Goal: Find specific page/section: Find specific page/section

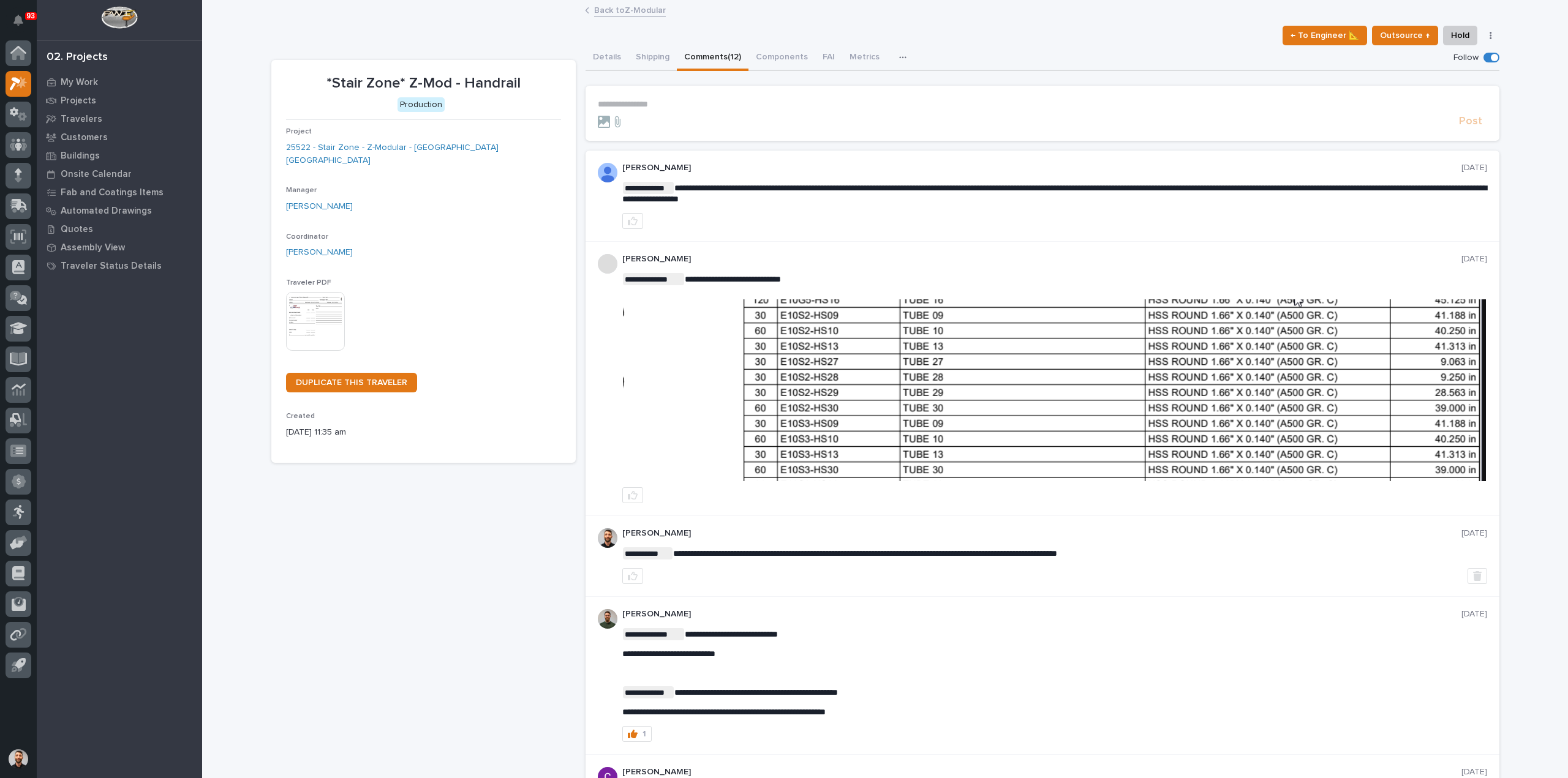
click at [741, 99] on p "**********" at bounding box center [1042, 105] width 889 height 11
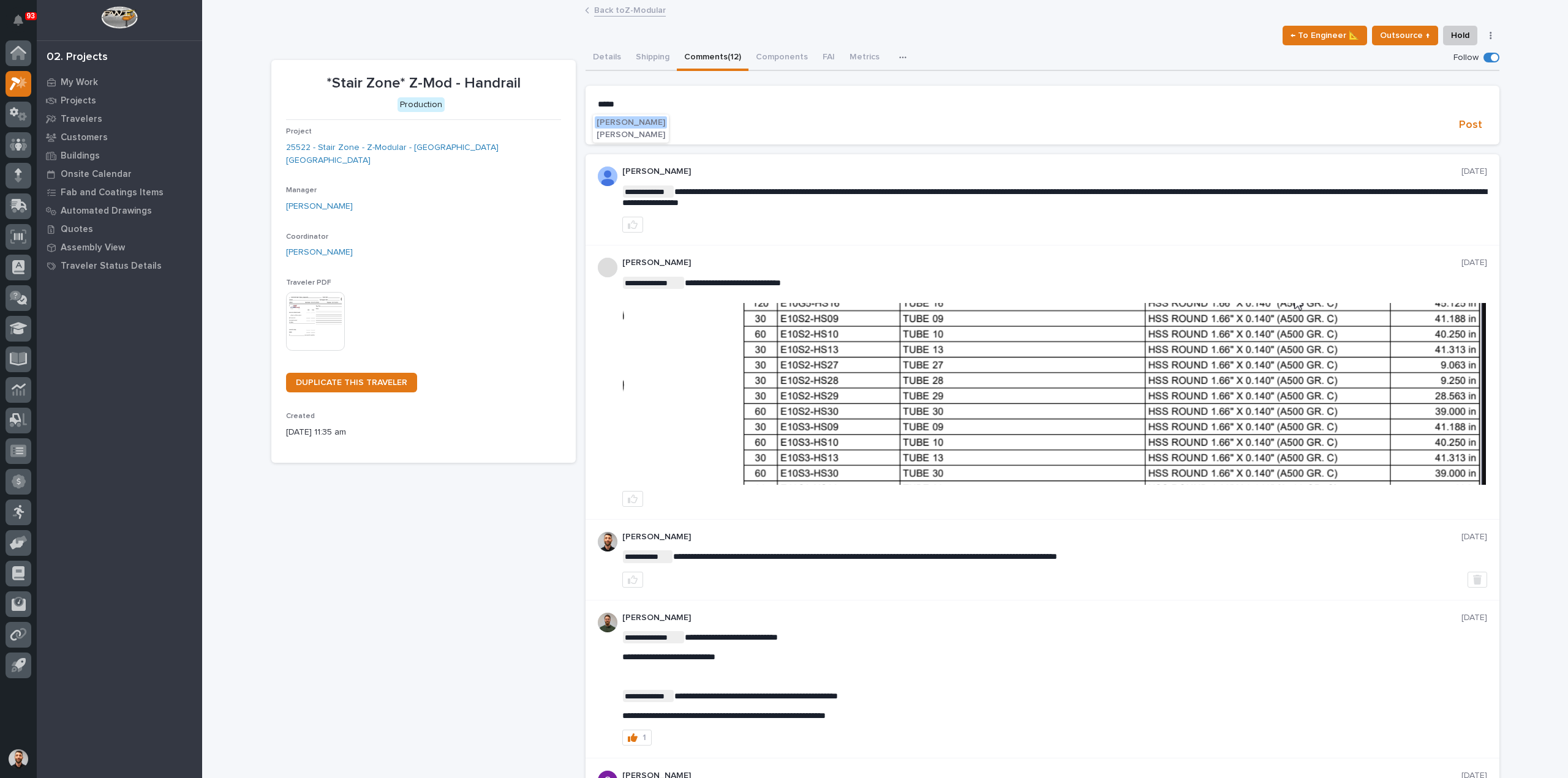
click at [636, 121] on span "Adam Yutzy" at bounding box center [630, 123] width 69 height 9
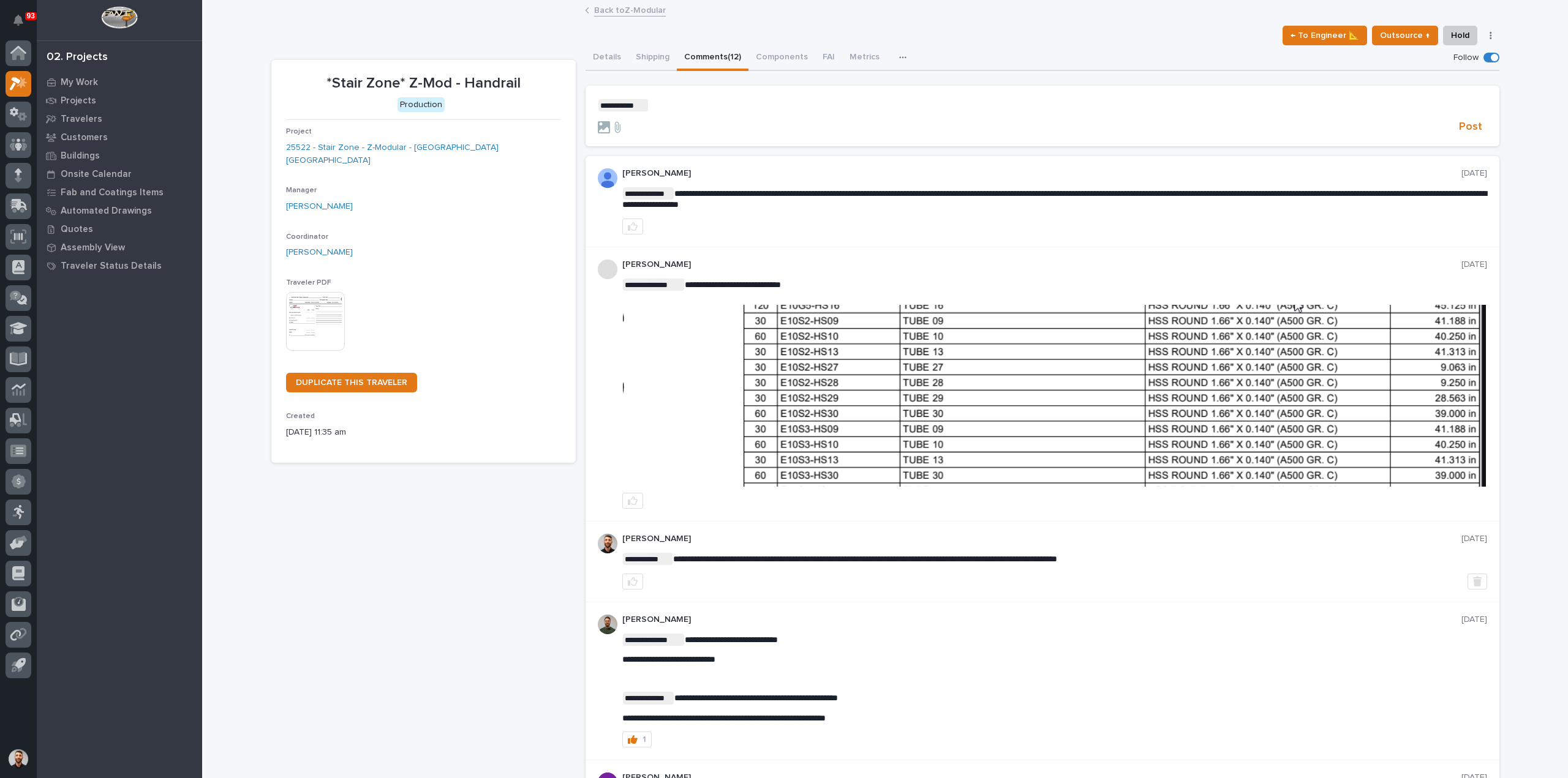
click at [692, 101] on p "**********" at bounding box center [1042, 105] width 889 height 13
click at [1461, 131] on span "Post" at bounding box center [1471, 127] width 23 height 14
click at [601, 59] on button "Details" at bounding box center [607, 58] width 43 height 26
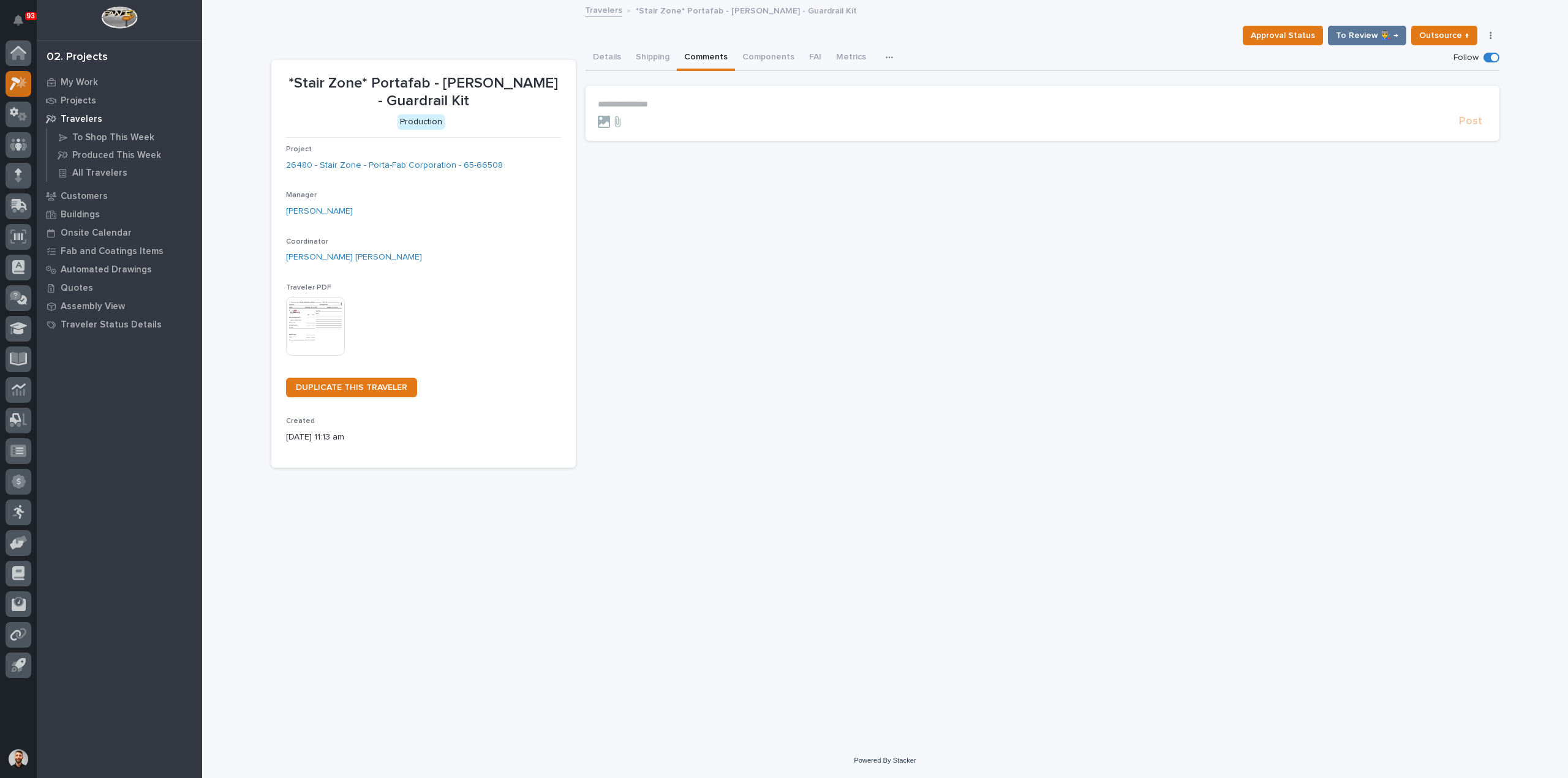
click at [29, 83] on div at bounding box center [18, 84] width 26 height 26
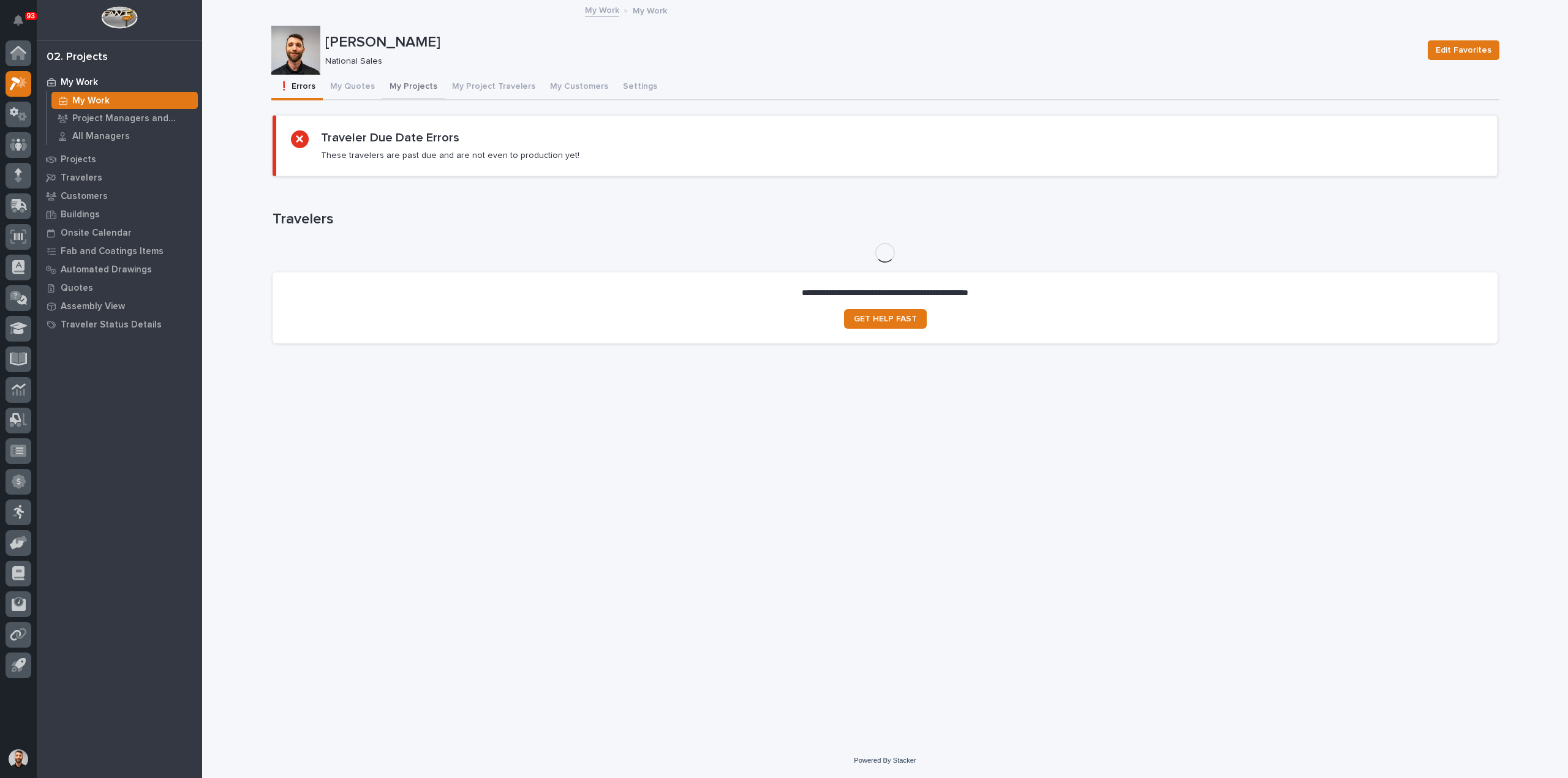
click at [432, 87] on button "My Projects" at bounding box center [413, 87] width 62 height 26
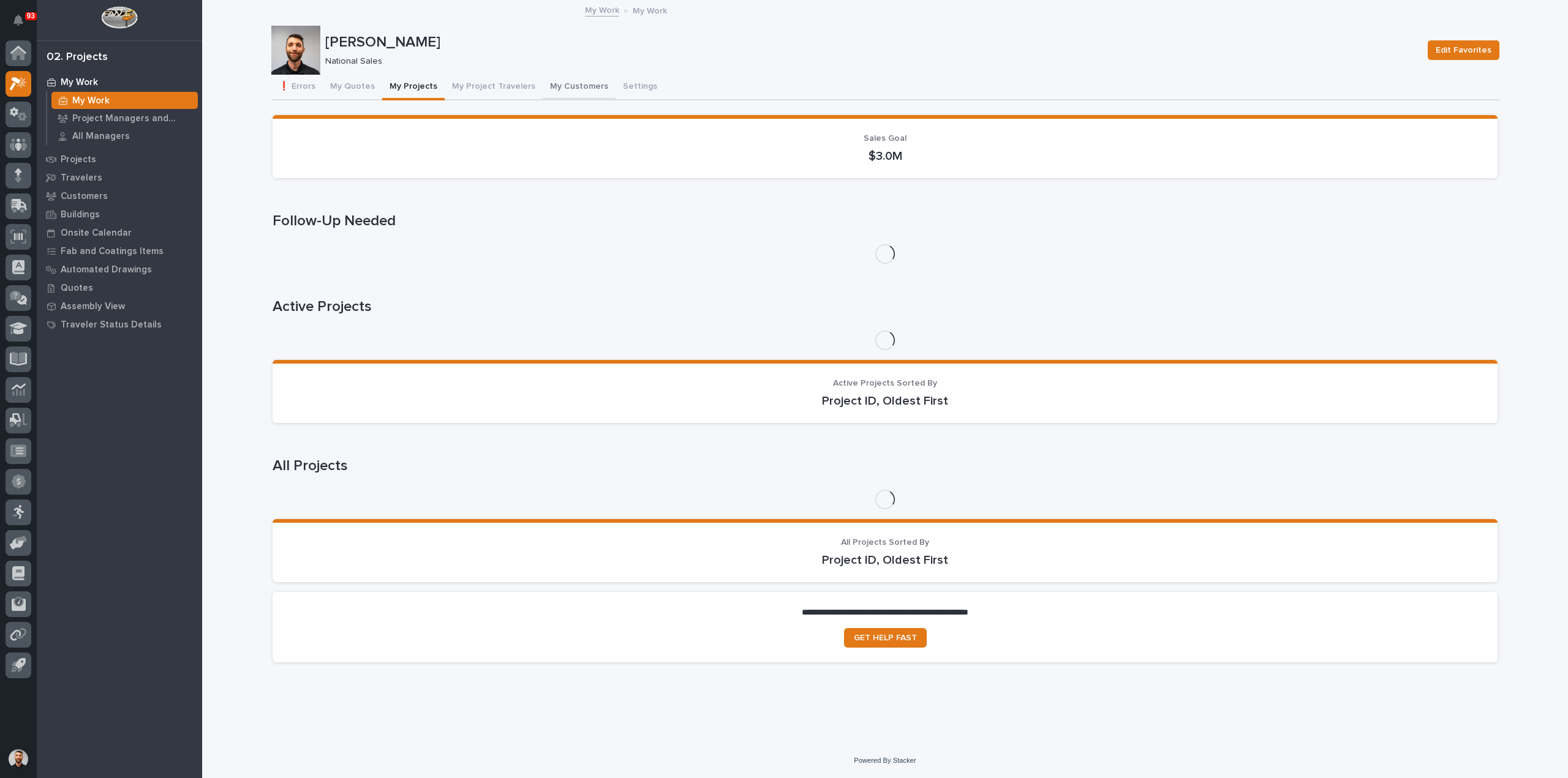
click at [555, 84] on button "My Customers" at bounding box center [579, 87] width 73 height 26
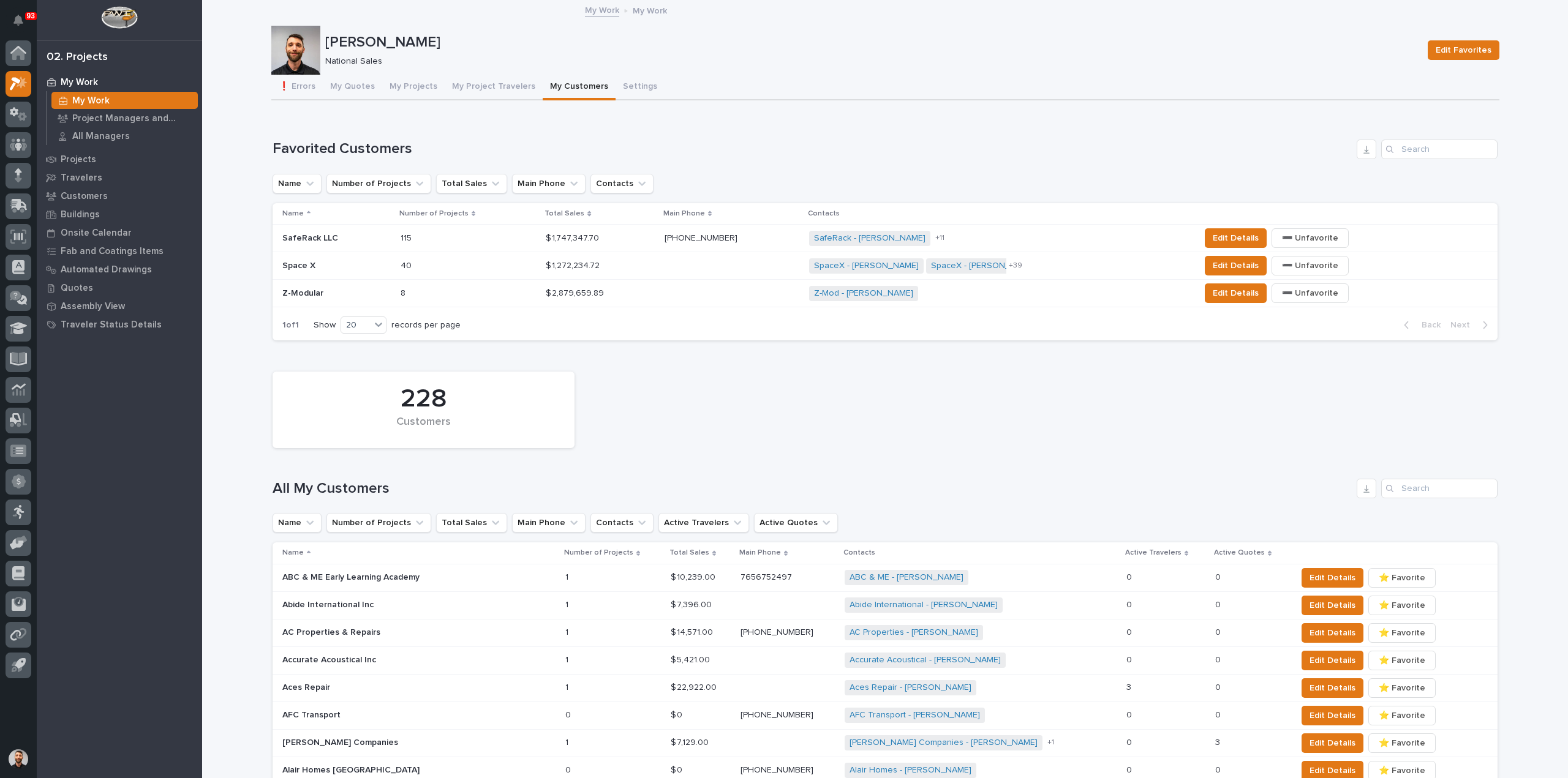
click at [459, 298] on div "8 8" at bounding box center [468, 293] width 136 height 20
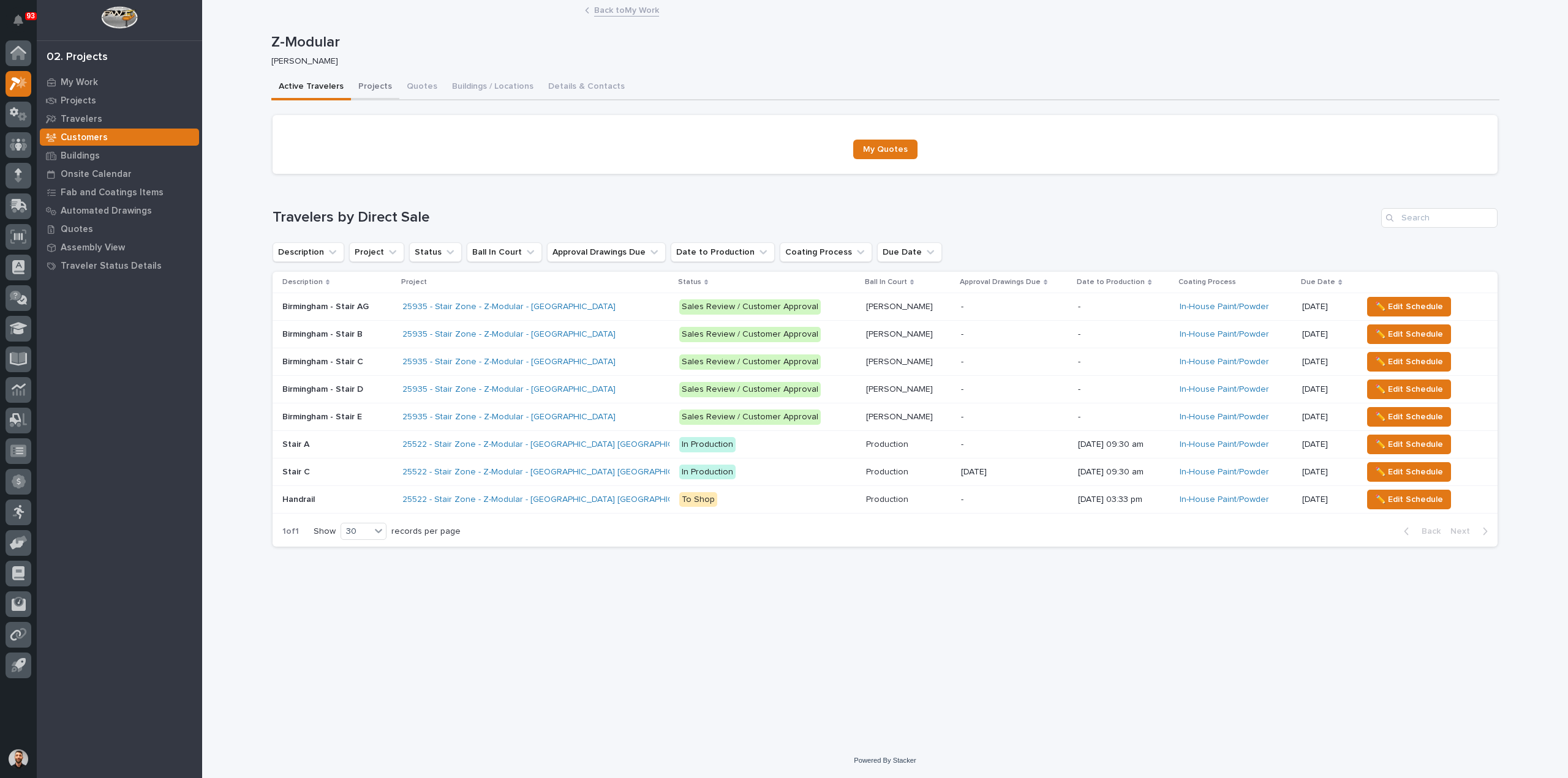
click at [374, 84] on button "Projects" at bounding box center [375, 87] width 49 height 26
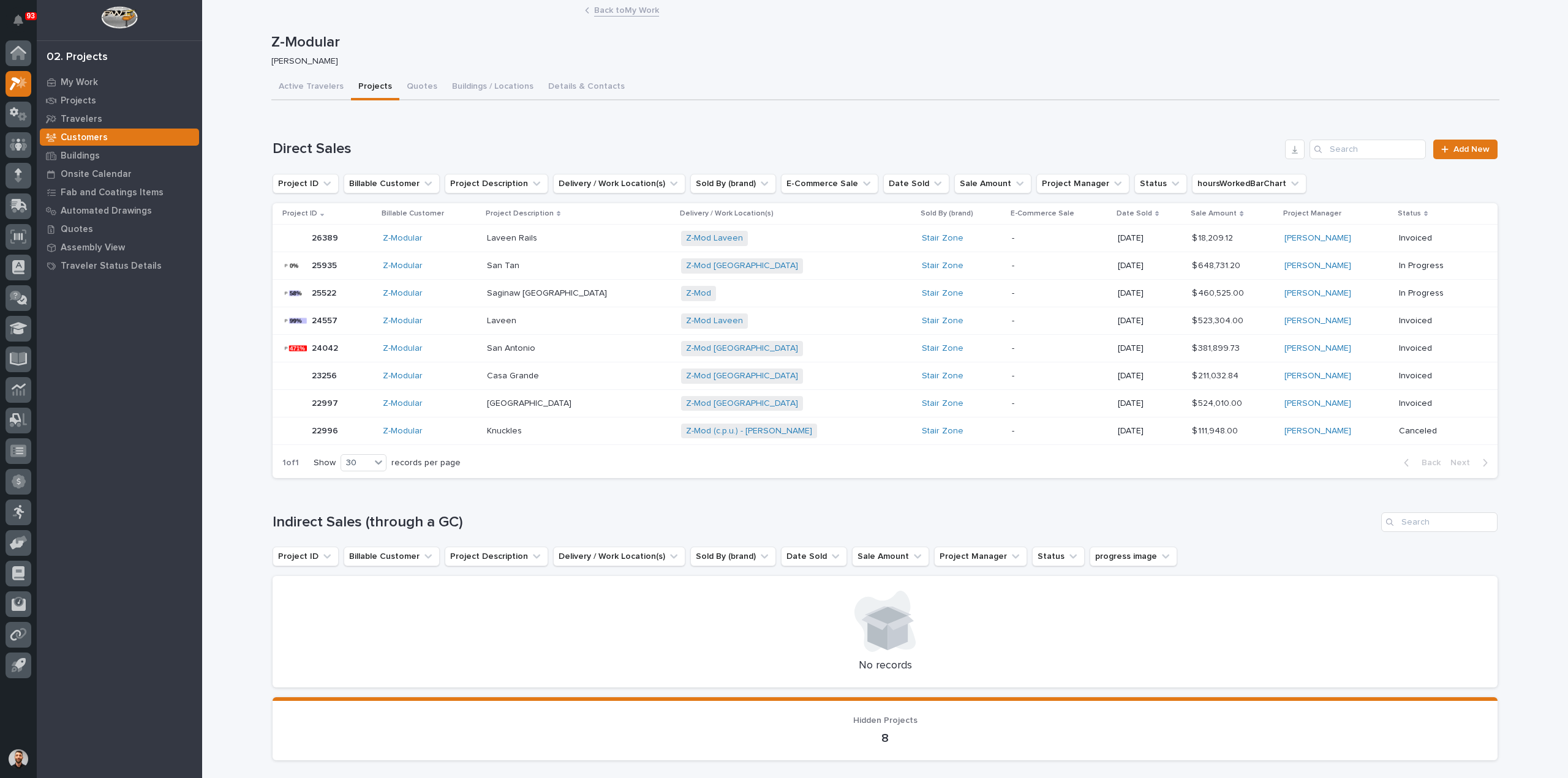
click at [344, 297] on div "25522 25522" at bounding box center [327, 293] width 91 height 24
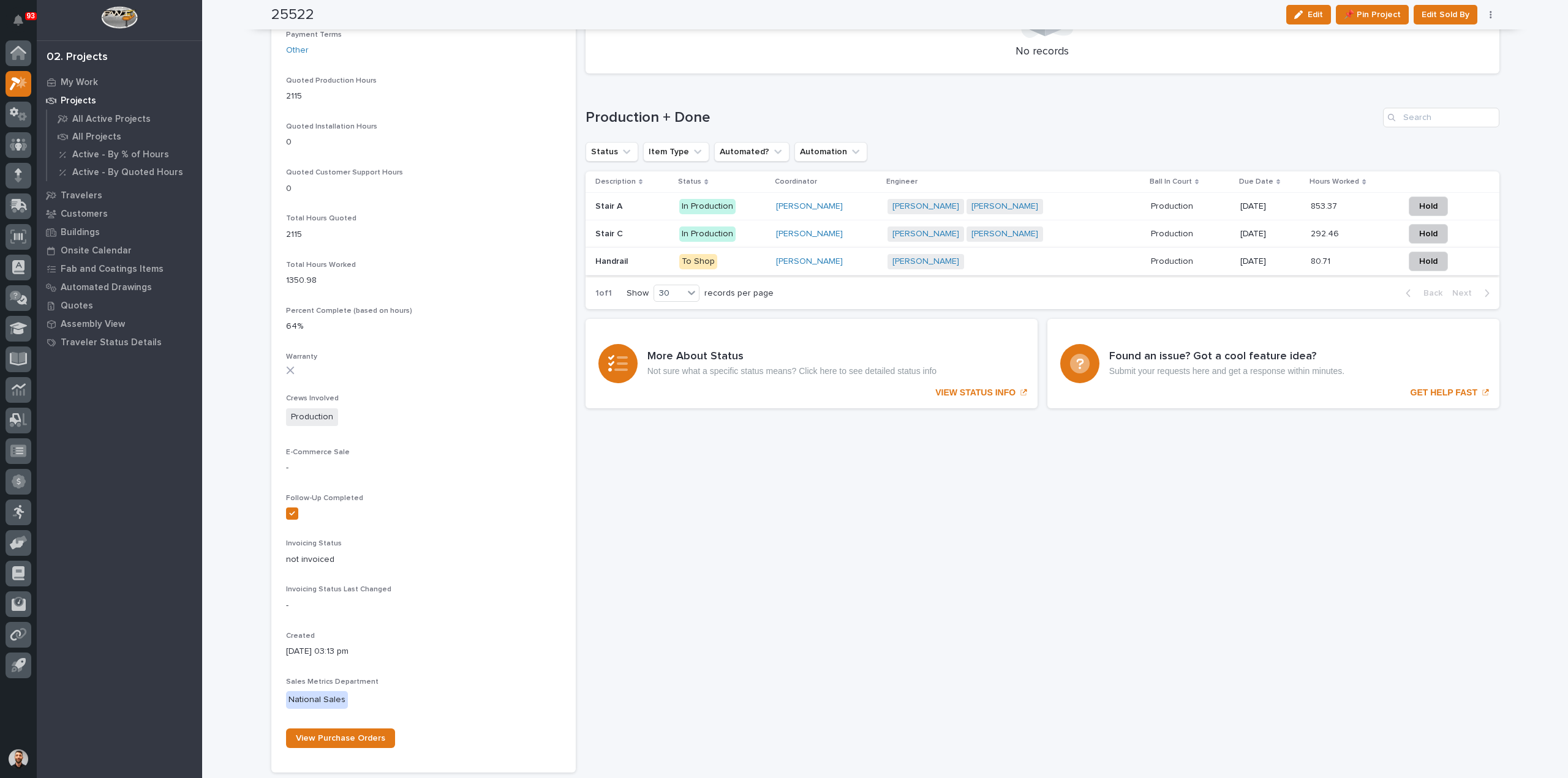
scroll to position [673, 0]
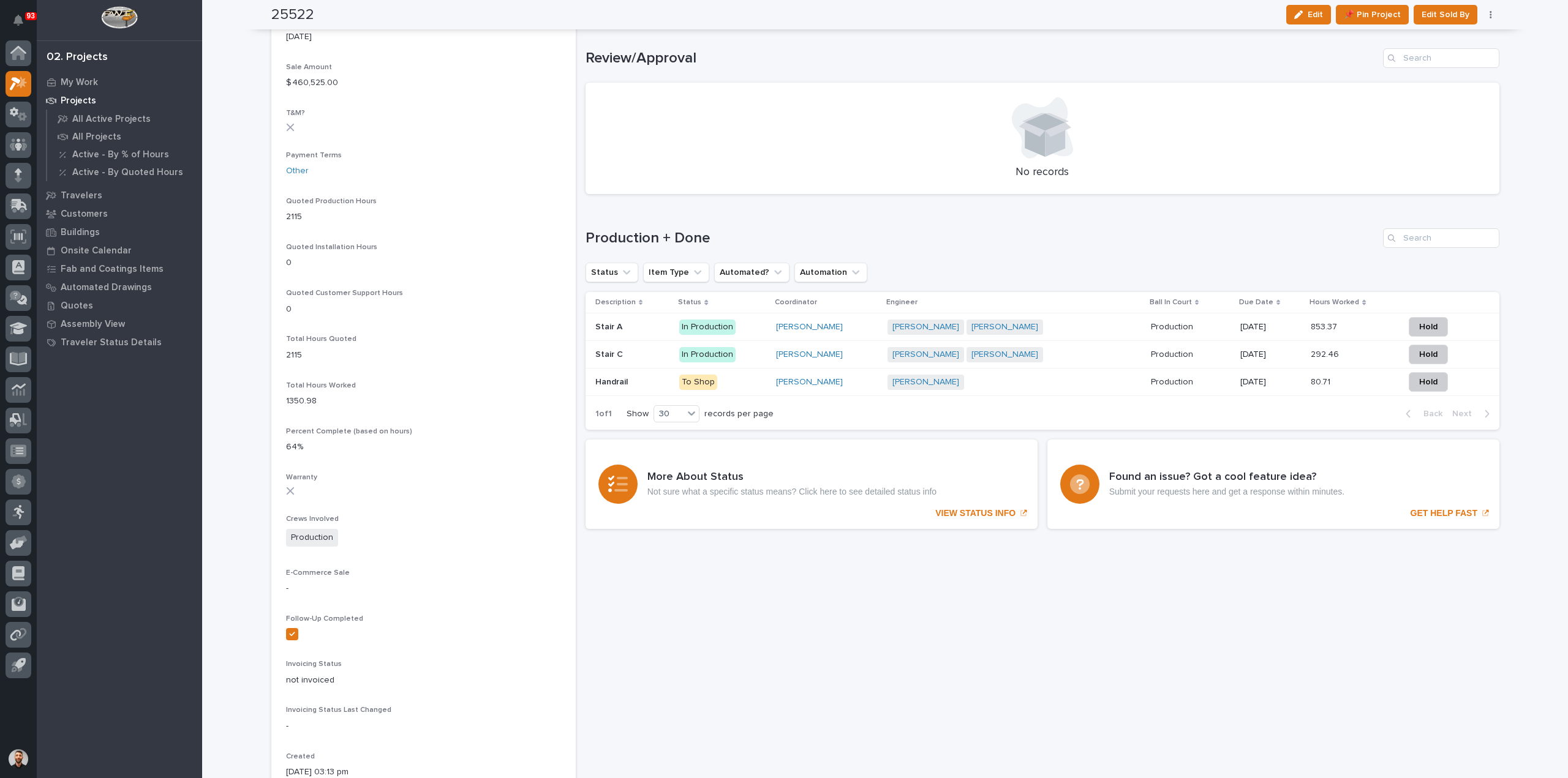
click at [1059, 385] on div "Caleb Kaufman + 0" at bounding box center [995, 382] width 215 height 15
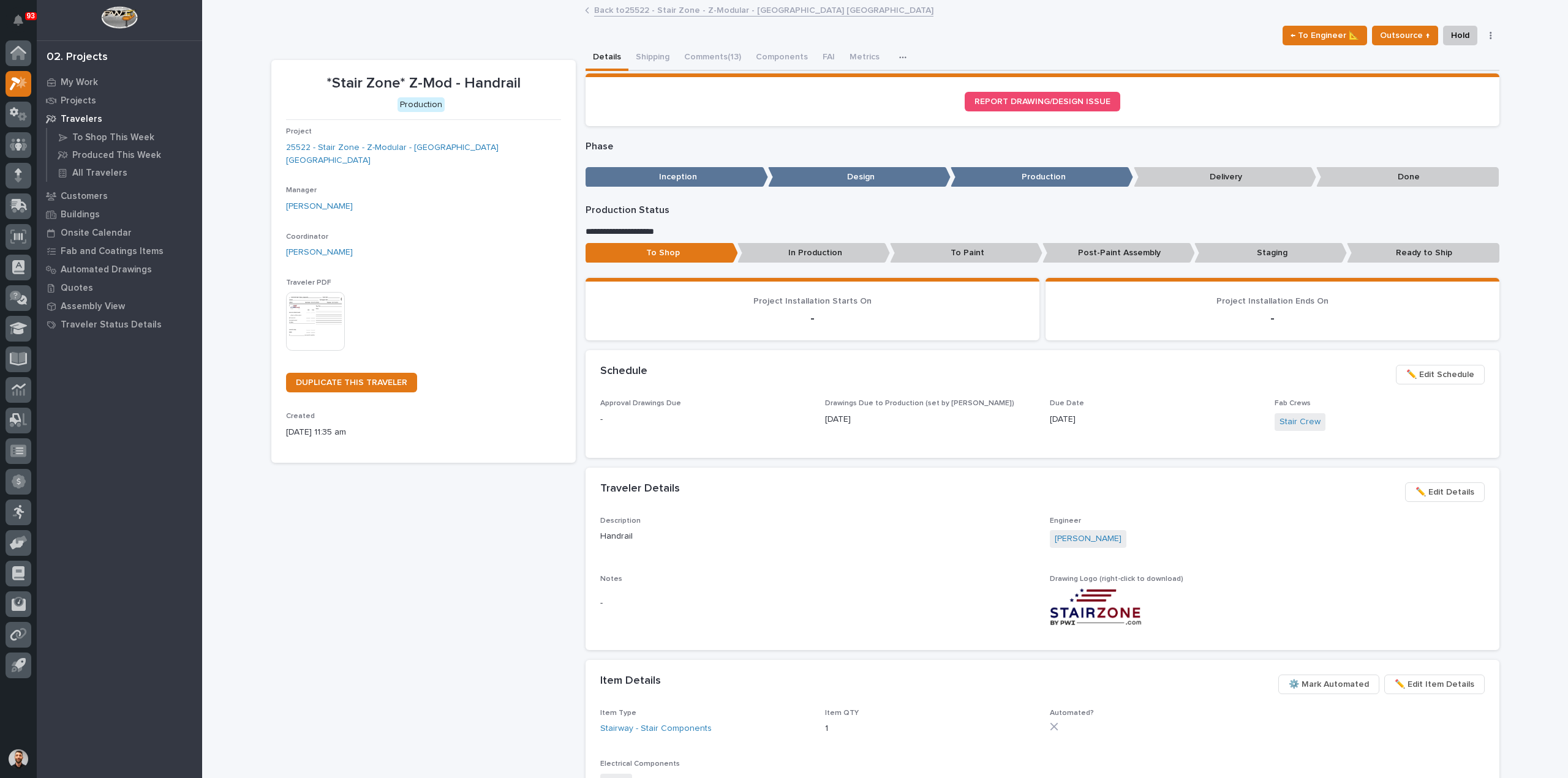
click at [631, 12] on link "Back to 25522 - Stair Zone - Z-Modular - Saginaw TX" at bounding box center [764, 10] width 339 height 14
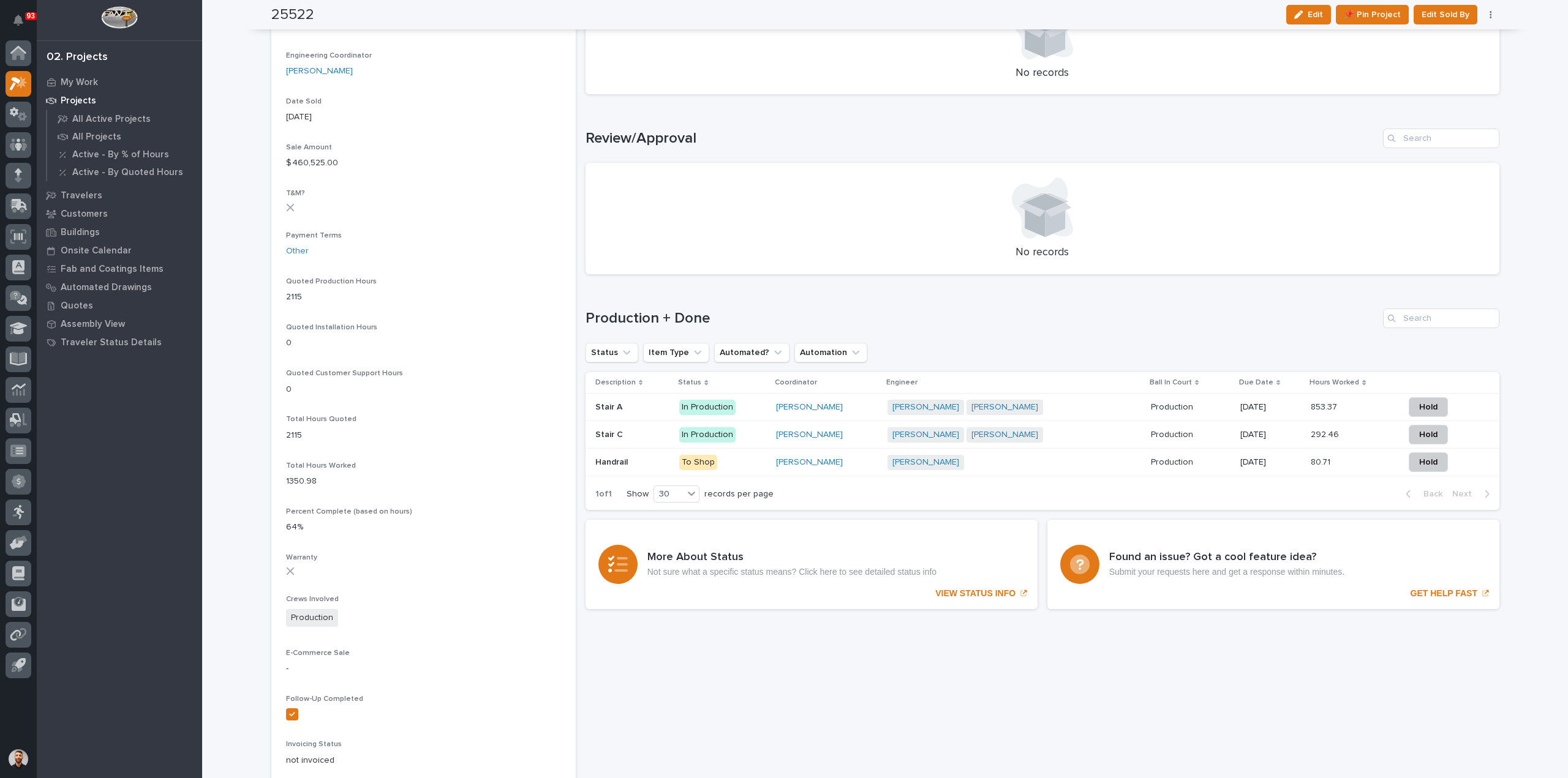
scroll to position [428, 0]
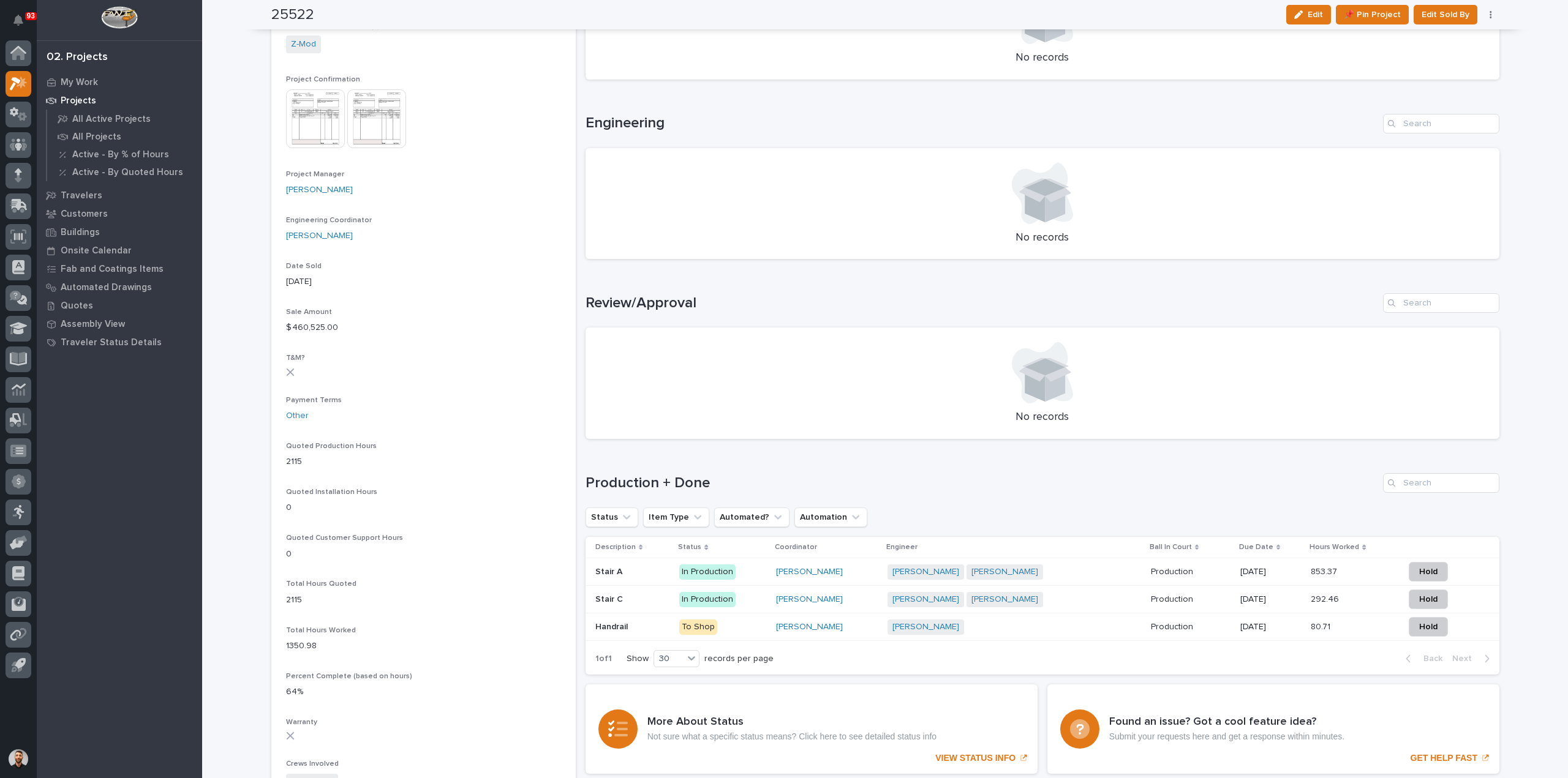
click at [746, 618] on div "To Shop" at bounding box center [722, 627] width 87 height 18
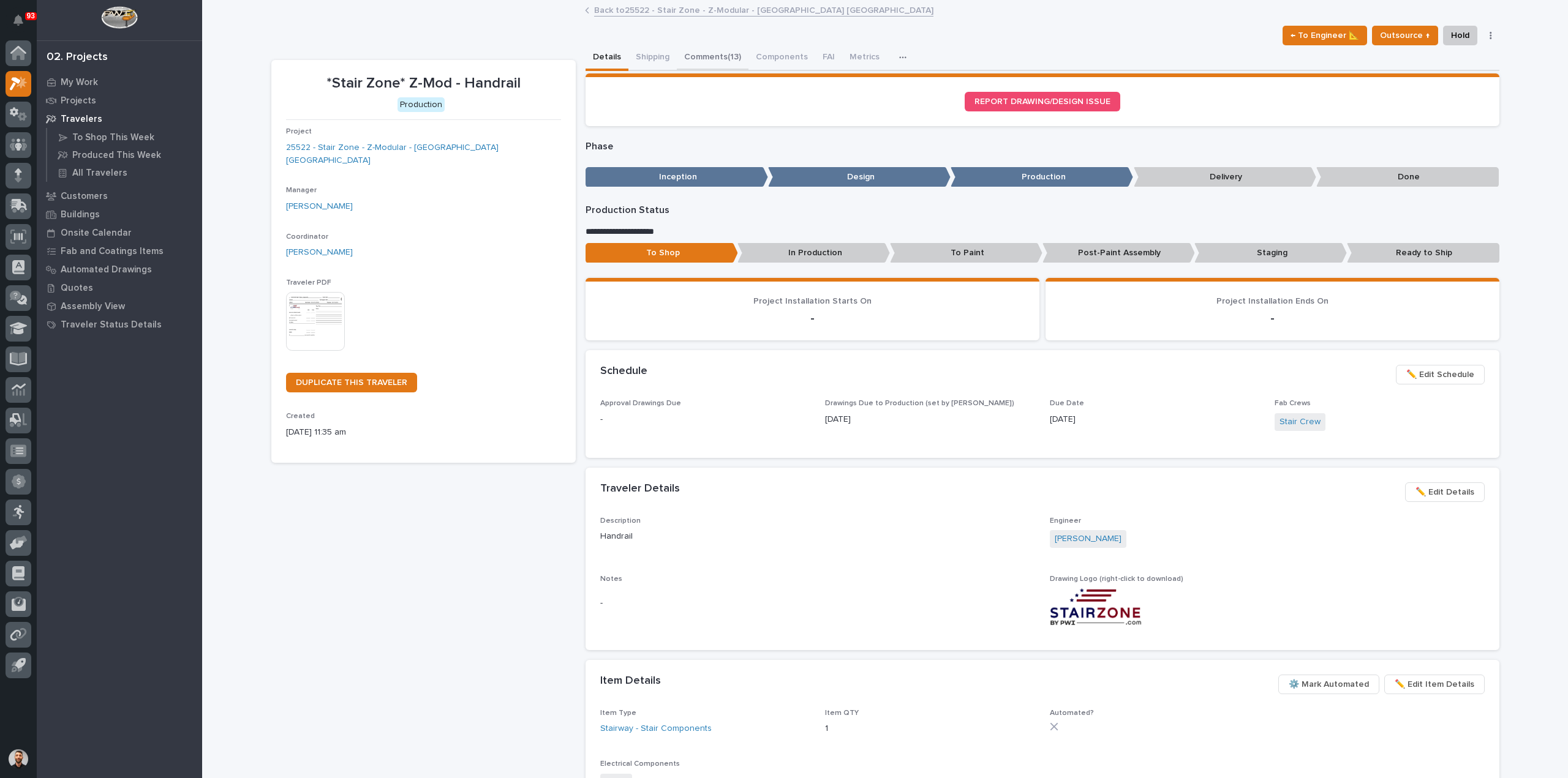
click at [723, 58] on button "Comments (13)" at bounding box center [711, 58] width 71 height 26
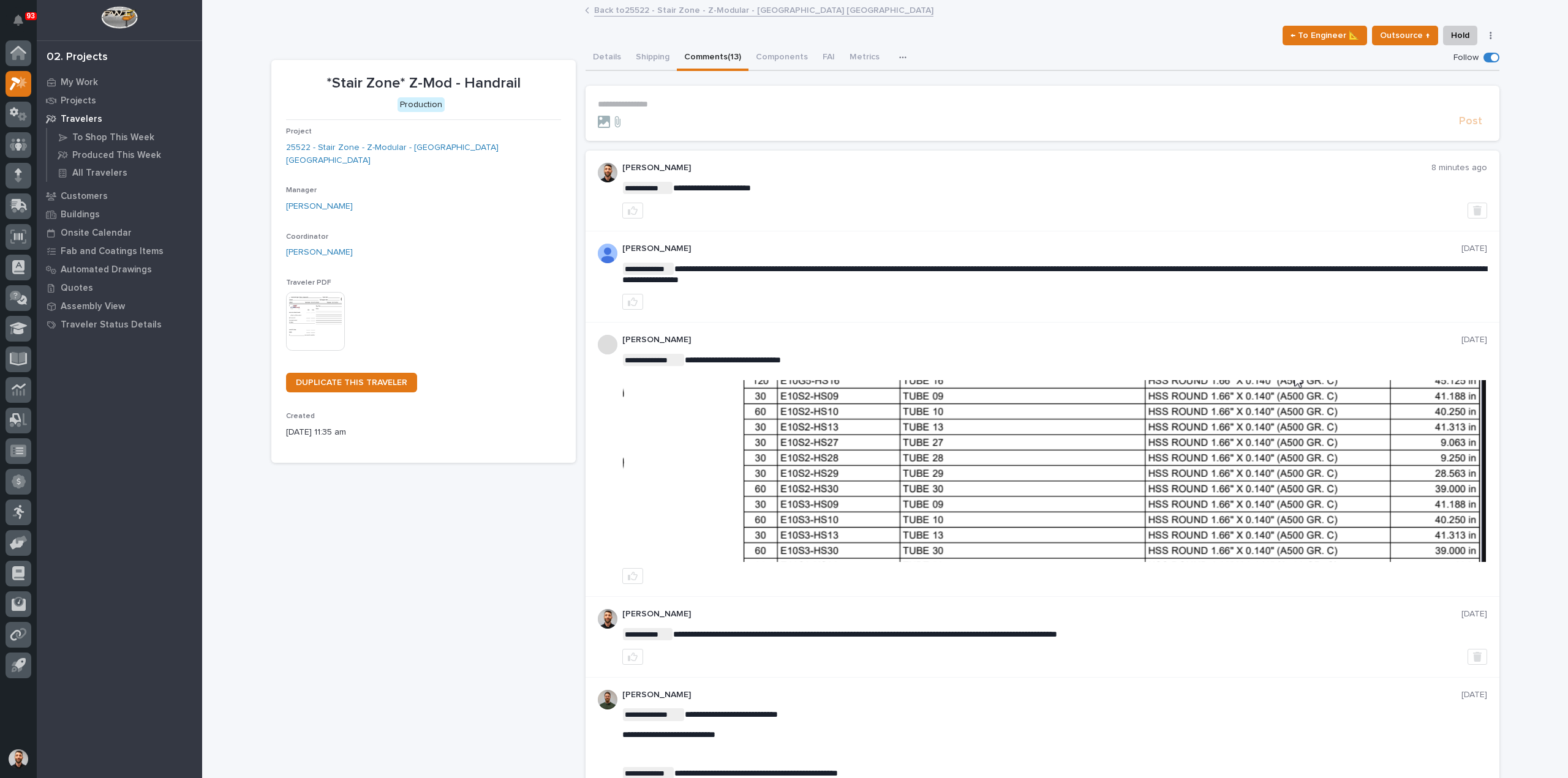
click at [646, 9] on link "Back to 25522 - Stair Zone - Z-Modular - Saginaw TX" at bounding box center [764, 10] width 339 height 14
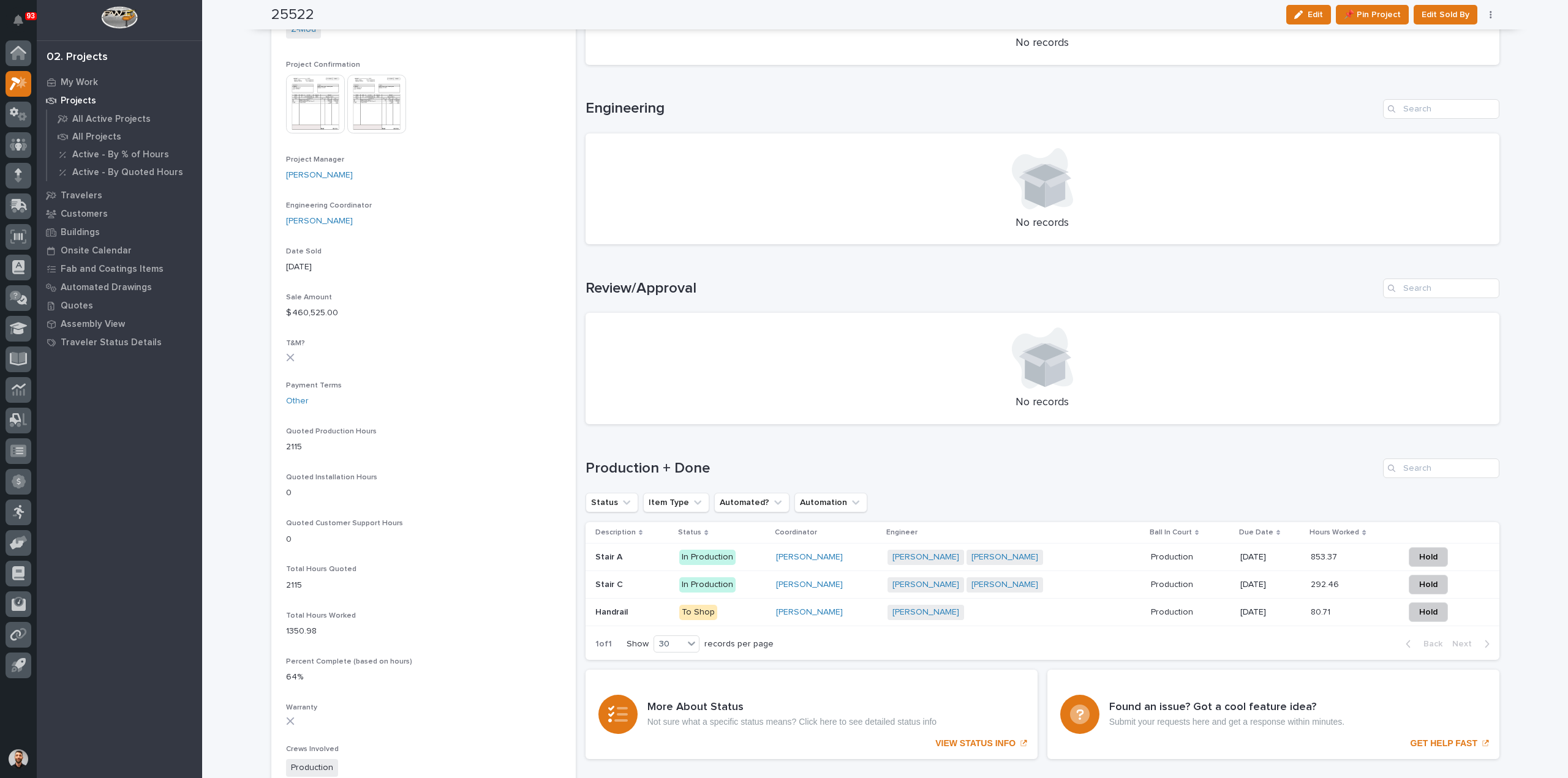
scroll to position [612, 0]
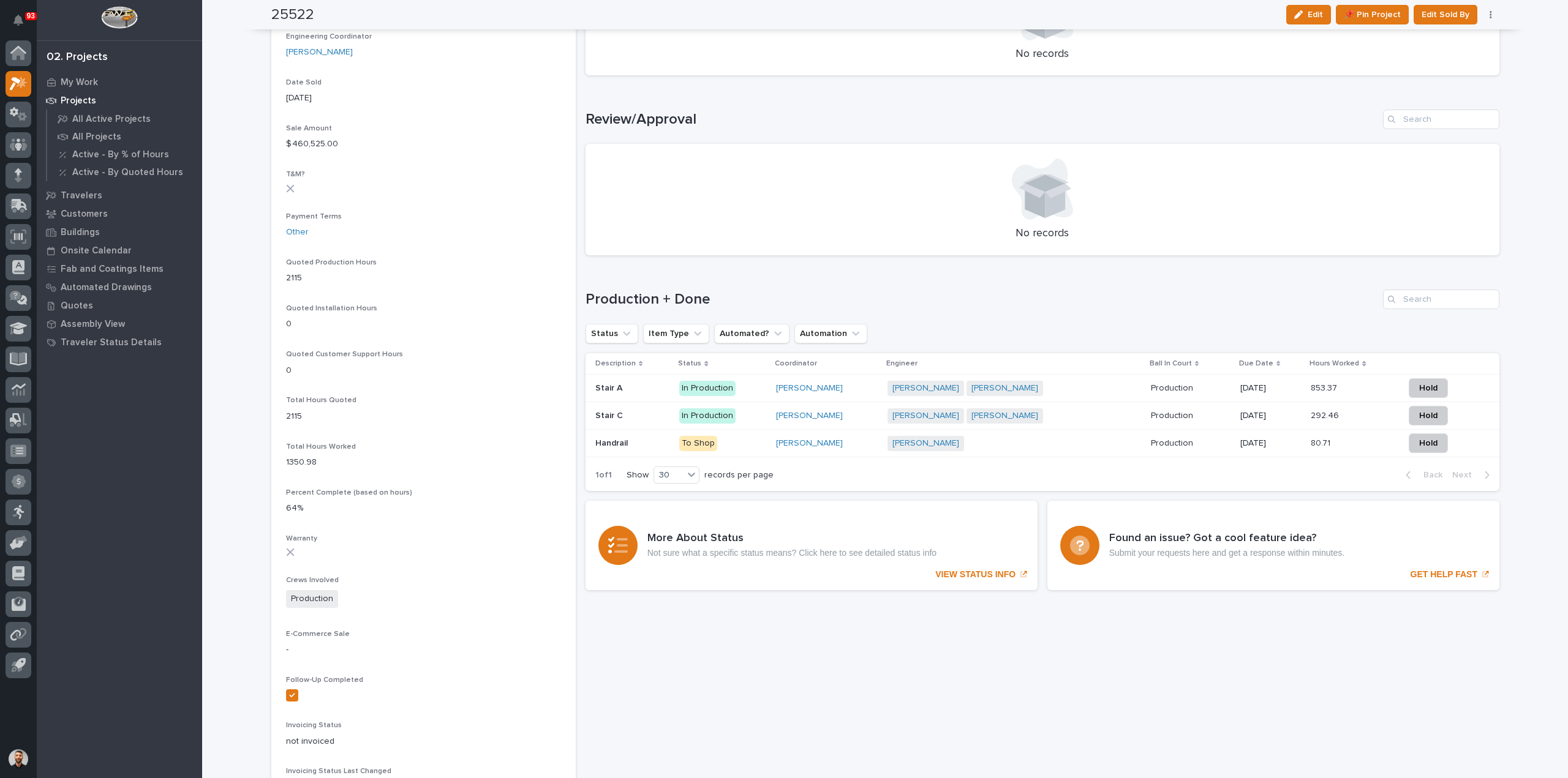
click at [756, 444] on p "To Shop" at bounding box center [722, 444] width 87 height 15
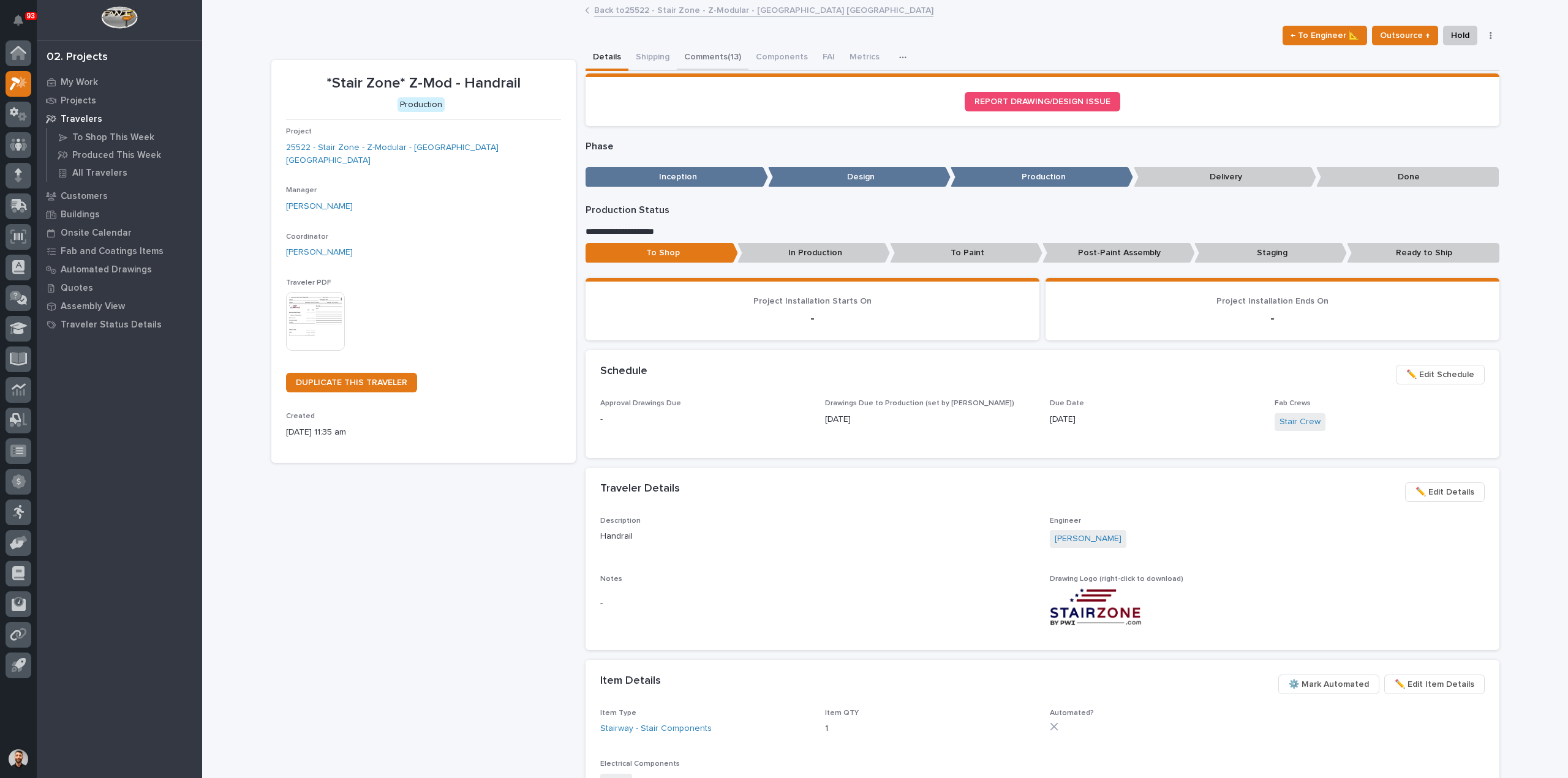
click at [704, 58] on button "Comments (13)" at bounding box center [711, 58] width 71 height 26
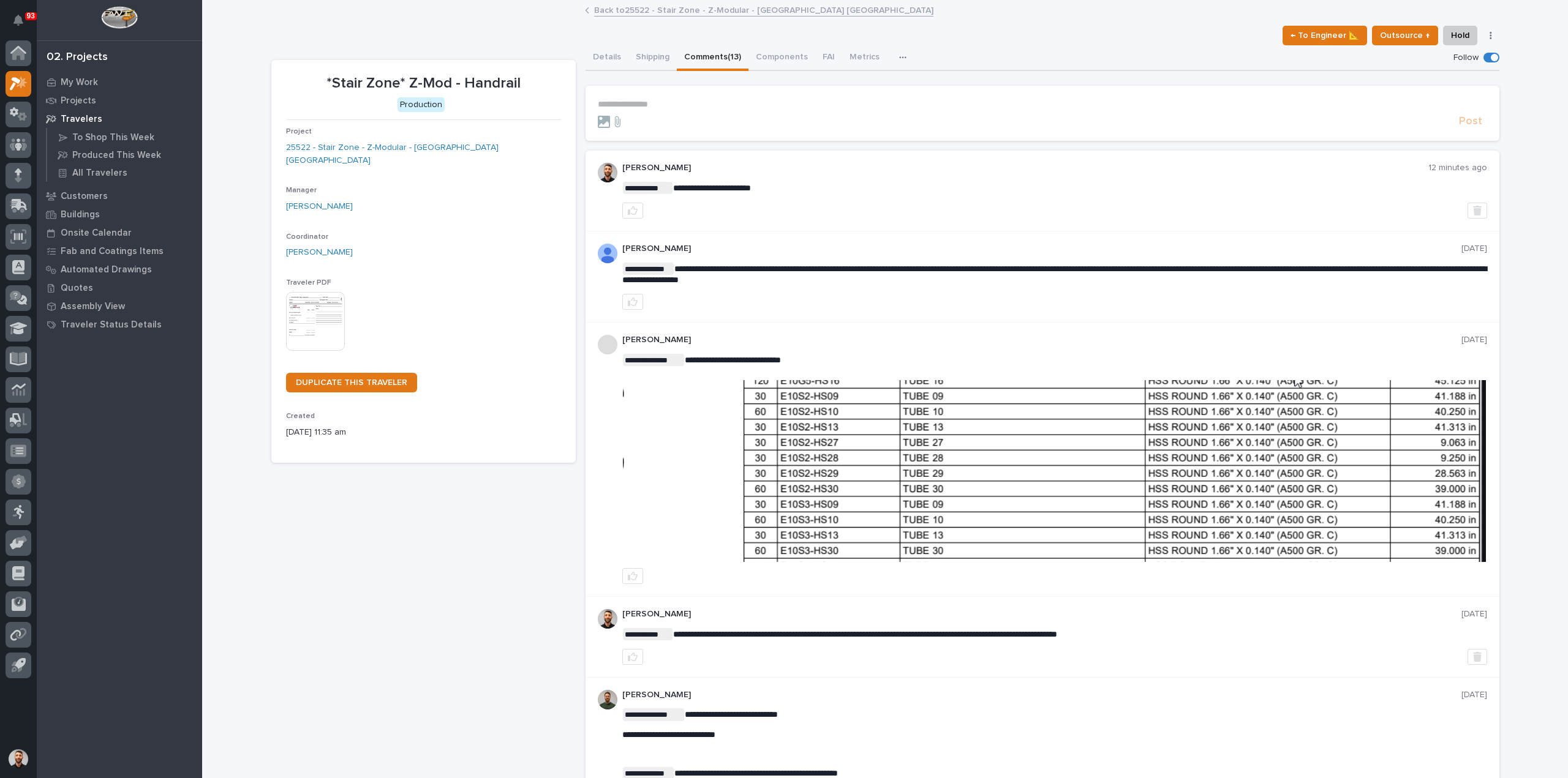
click at [623, 13] on link "Back to 25522 - Stair Zone - Z-Modular - Saginaw TX" at bounding box center [764, 10] width 339 height 14
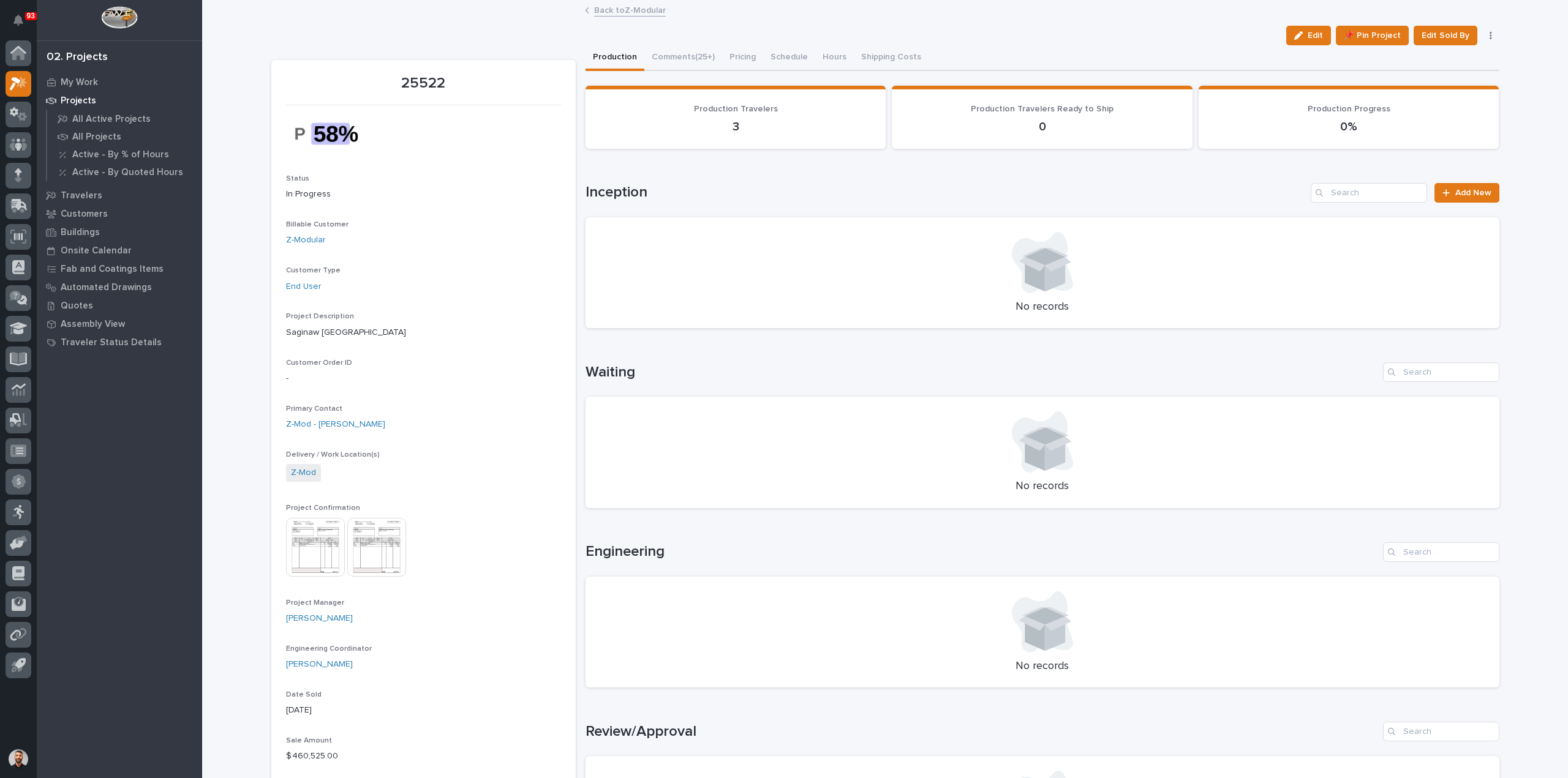
click at [78, 100] on p "Projects" at bounding box center [78, 101] width 35 height 11
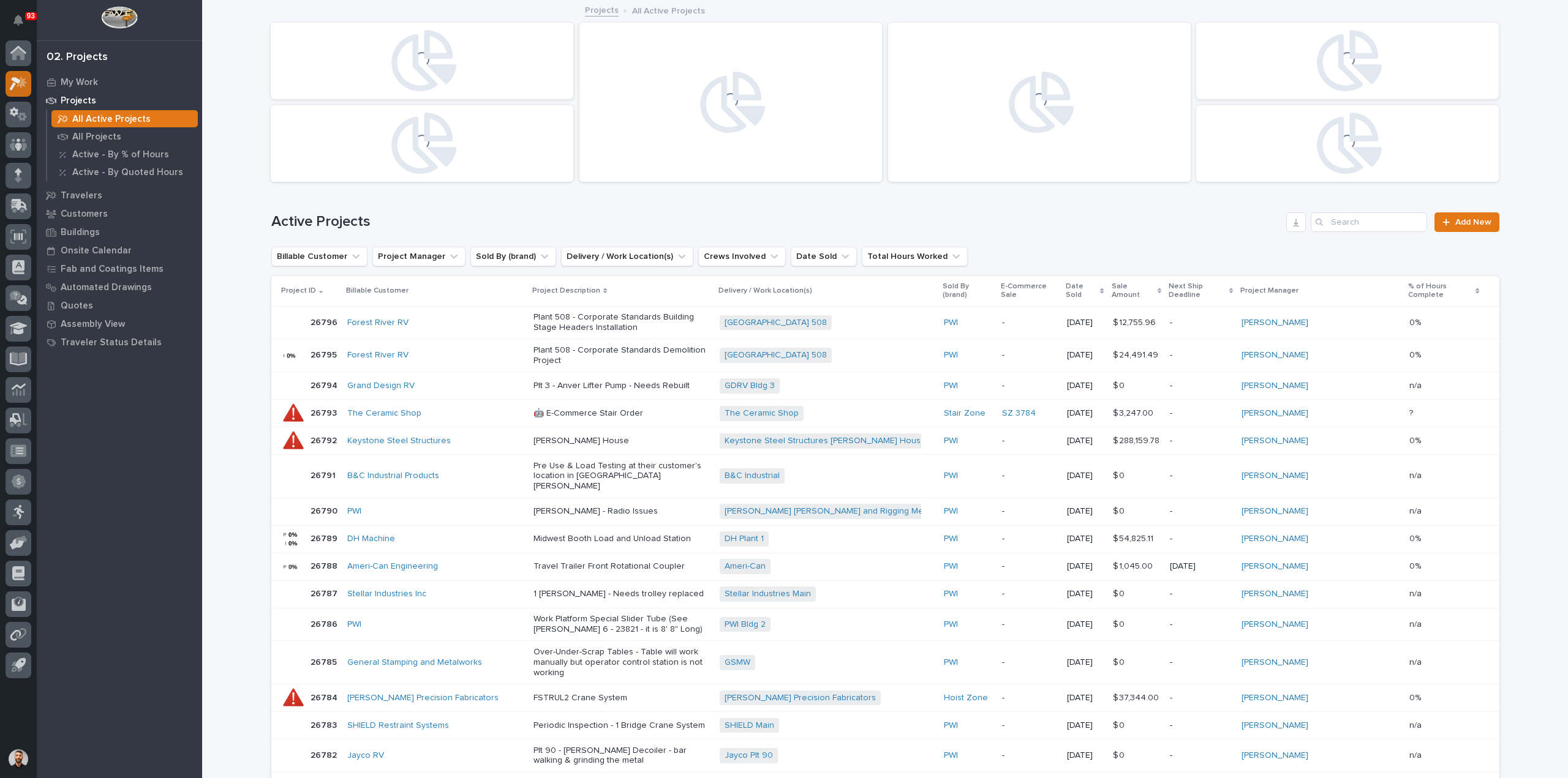
click at [21, 88] on icon at bounding box center [19, 84] width 18 height 14
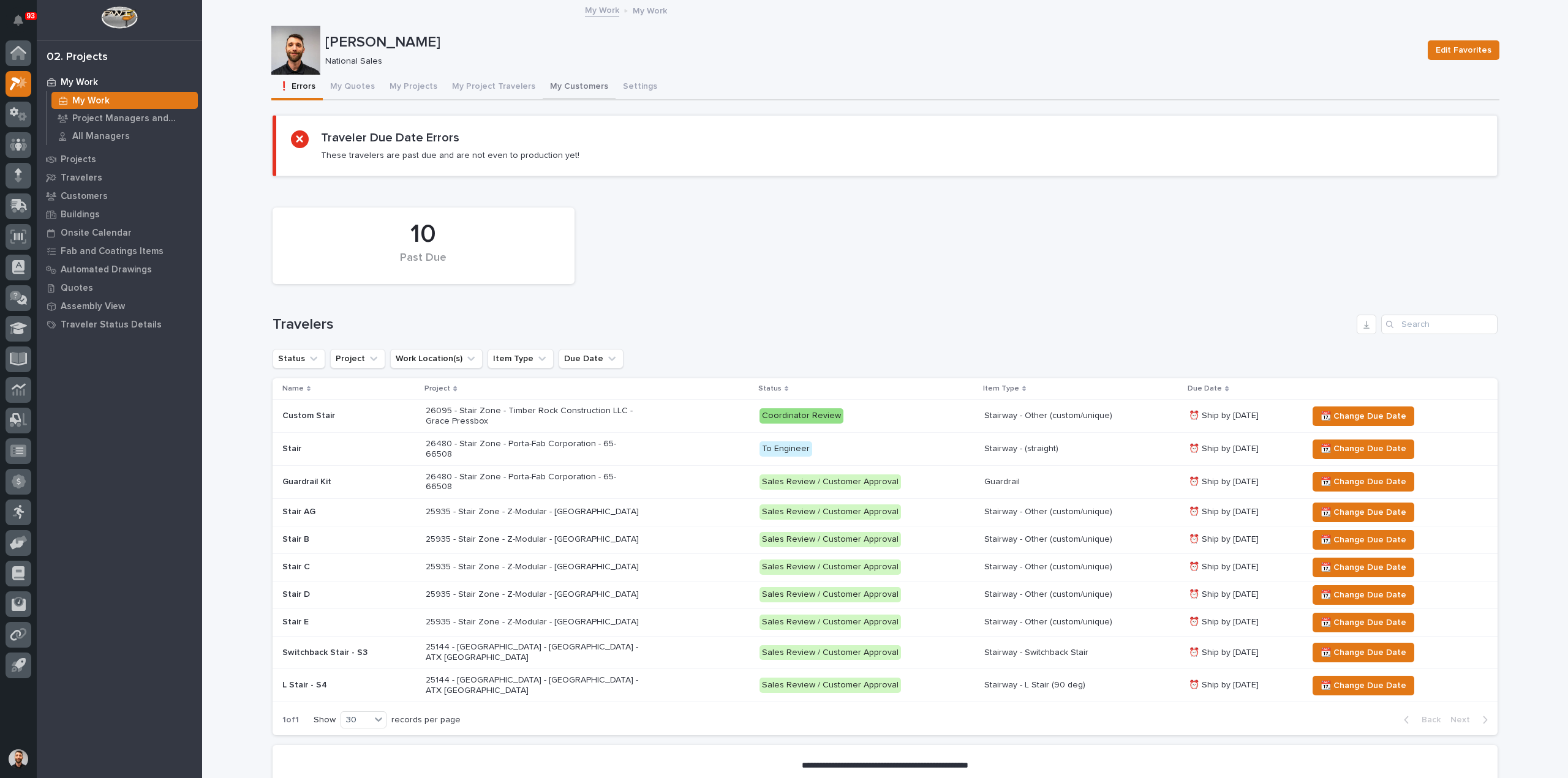
click at [573, 93] on button "My Customers" at bounding box center [579, 87] width 73 height 26
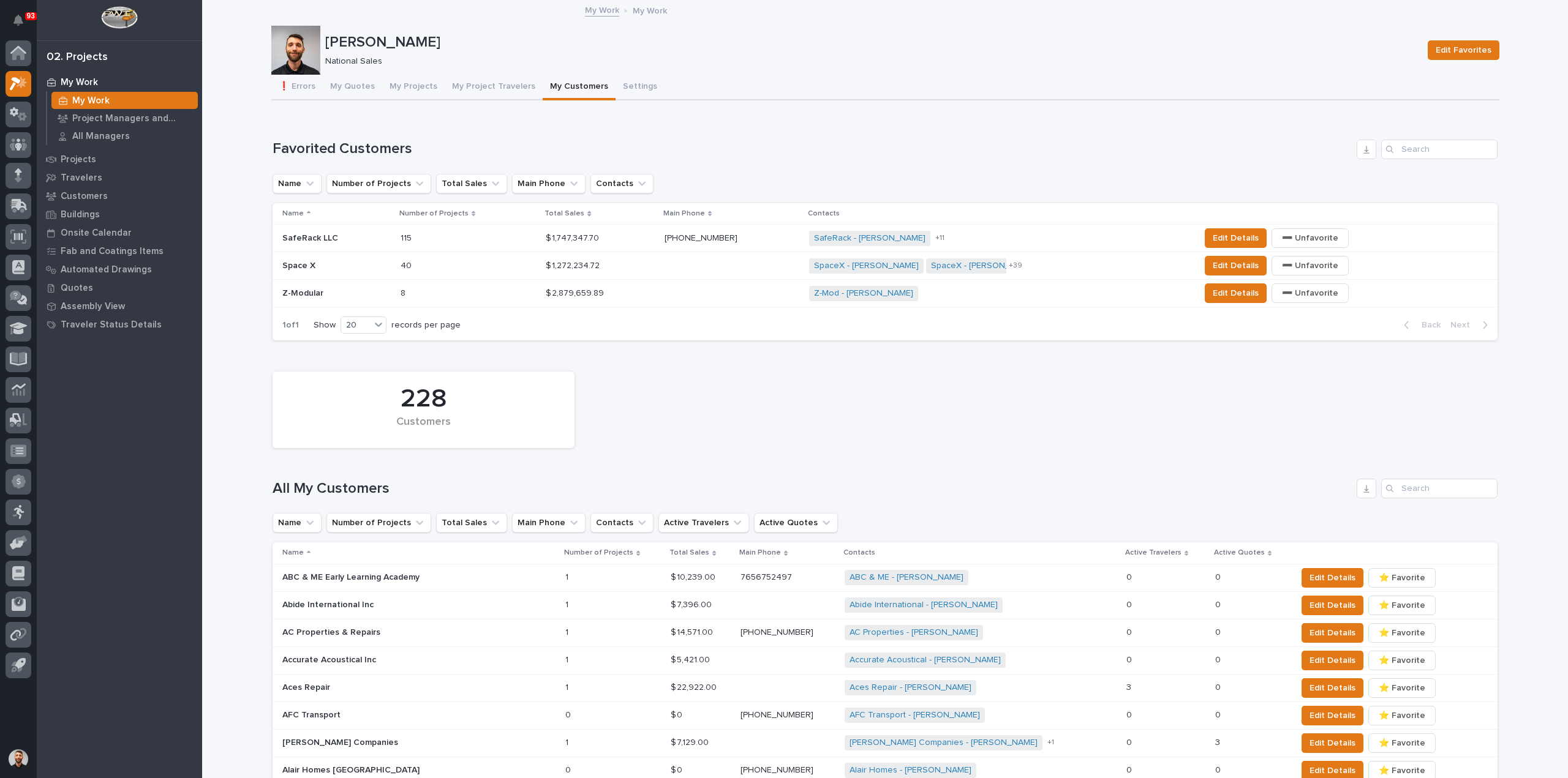
click at [325, 301] on div "Z-Modular Z-Modular" at bounding box center [336, 293] width 108 height 20
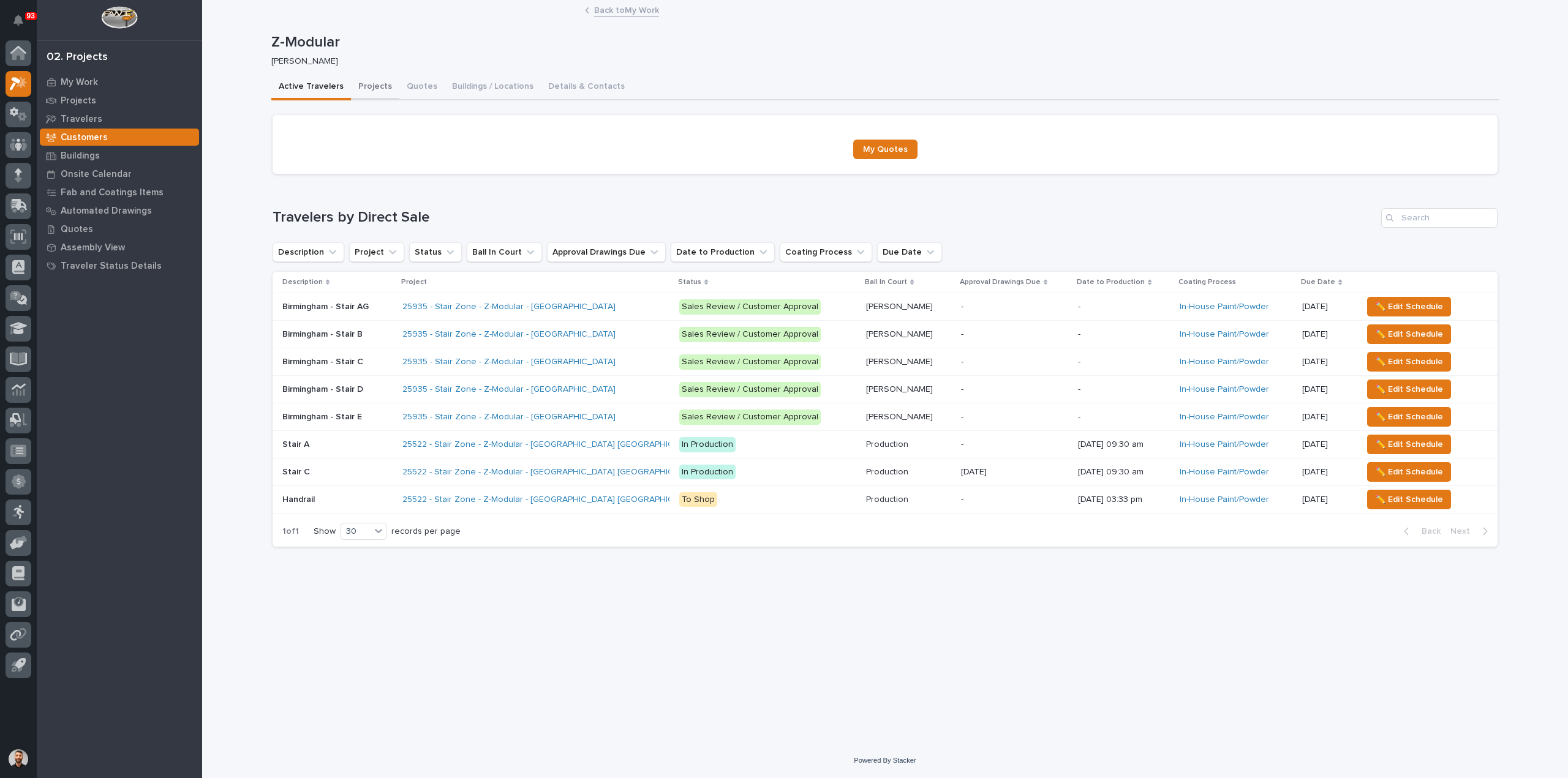
click at [370, 88] on button "Projects" at bounding box center [375, 87] width 49 height 26
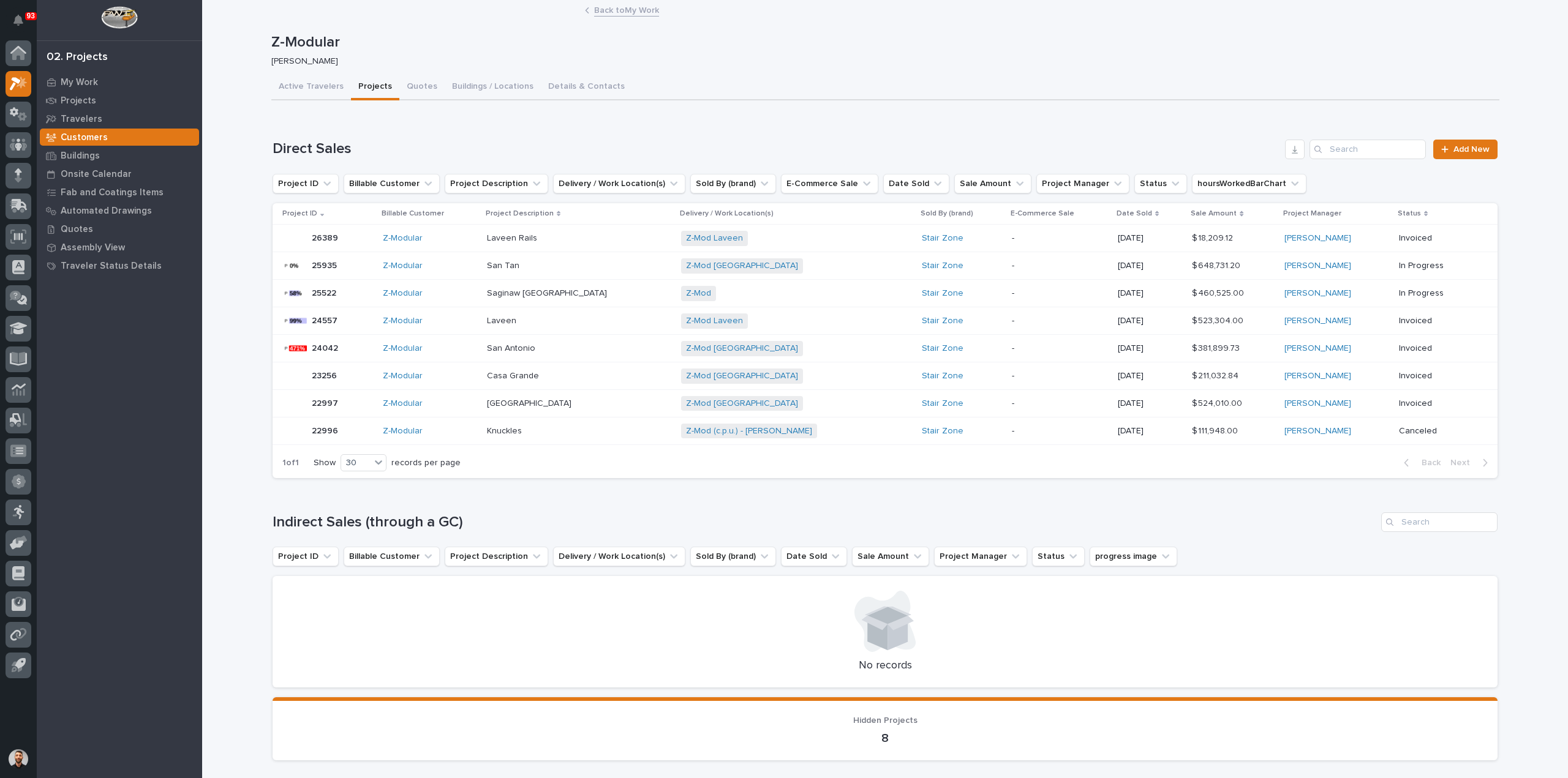
click at [583, 236] on p at bounding box center [579, 239] width 184 height 11
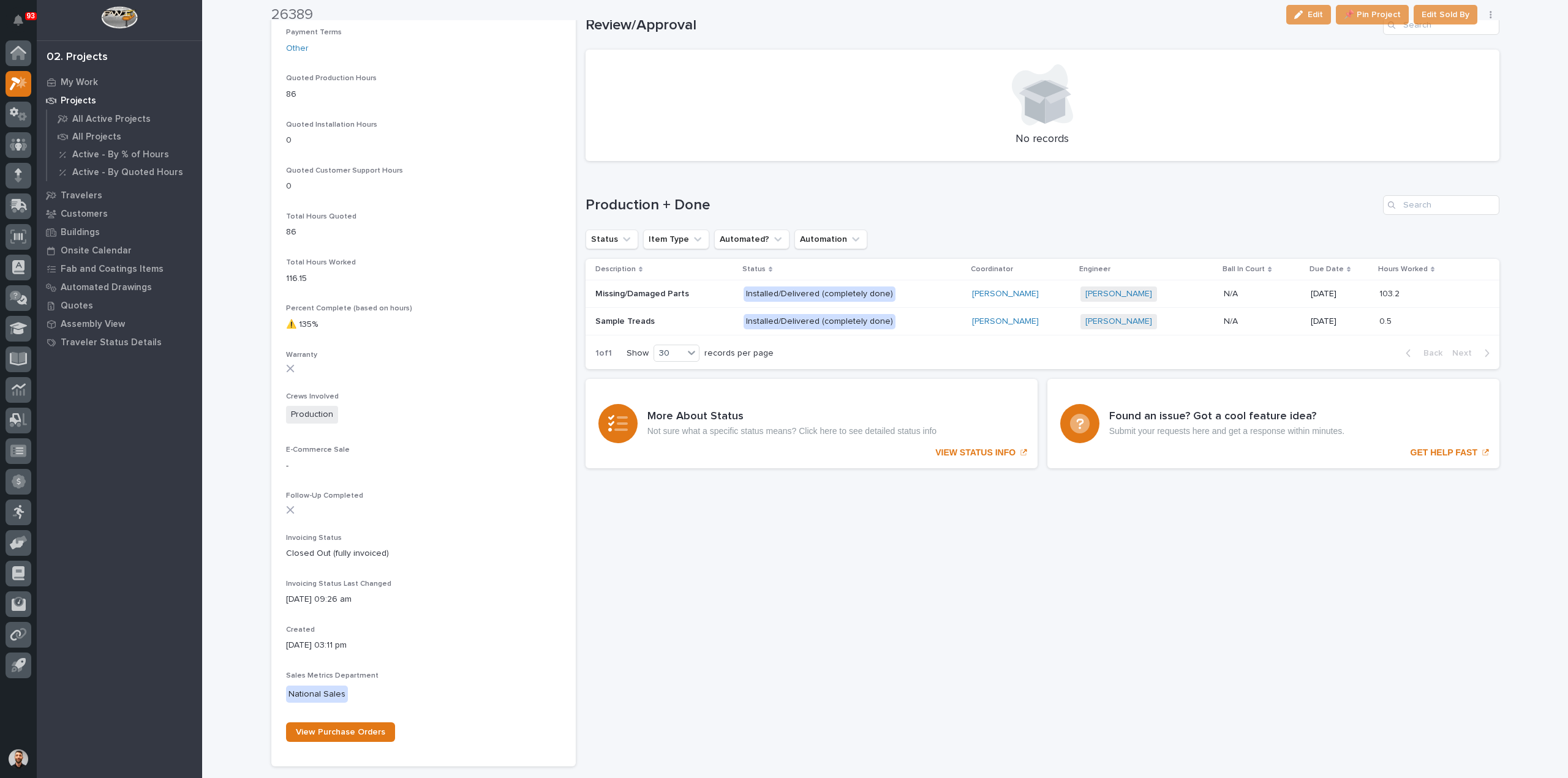
scroll to position [796, 0]
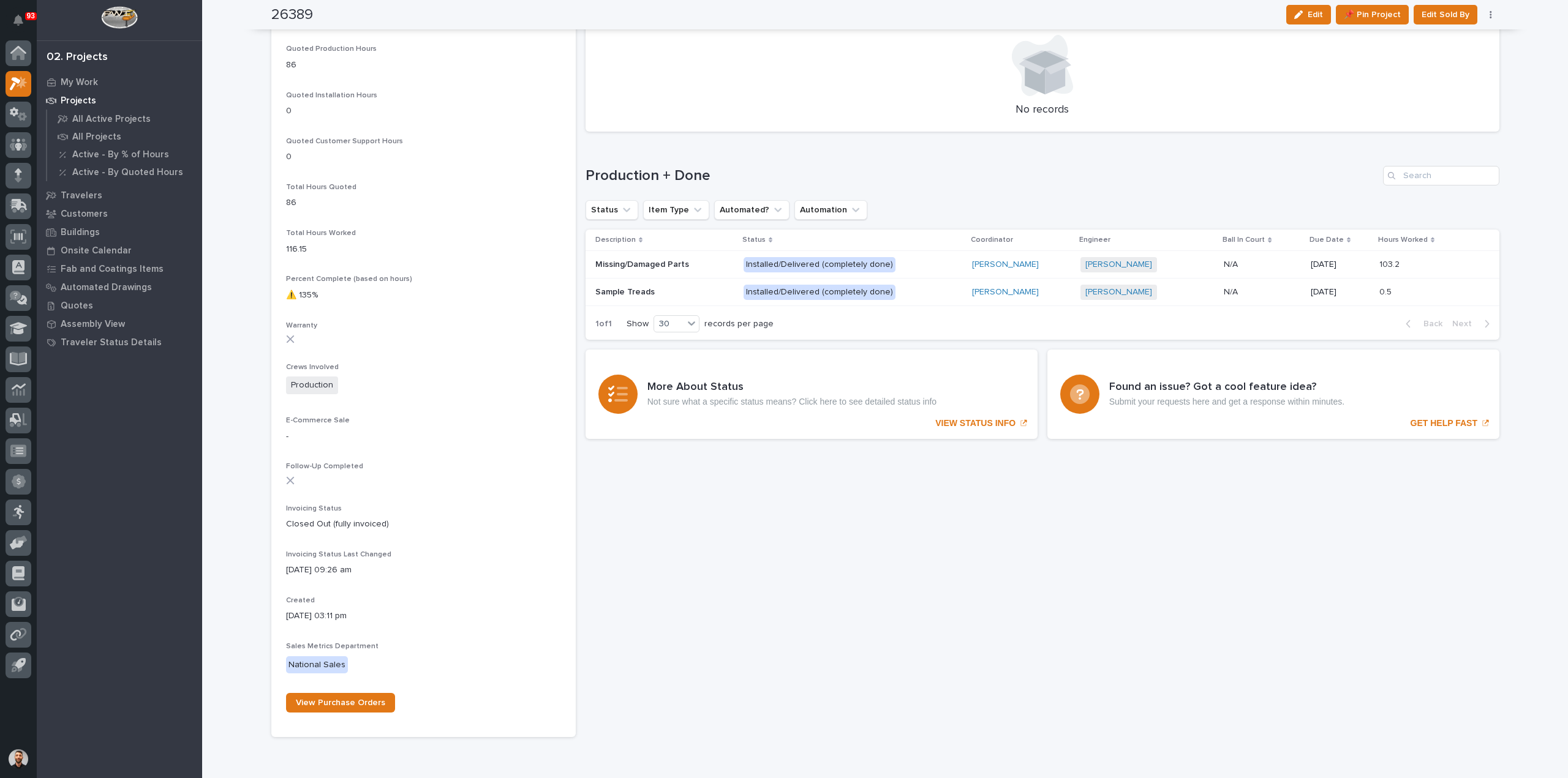
click at [711, 268] on p at bounding box center [664, 265] width 138 height 11
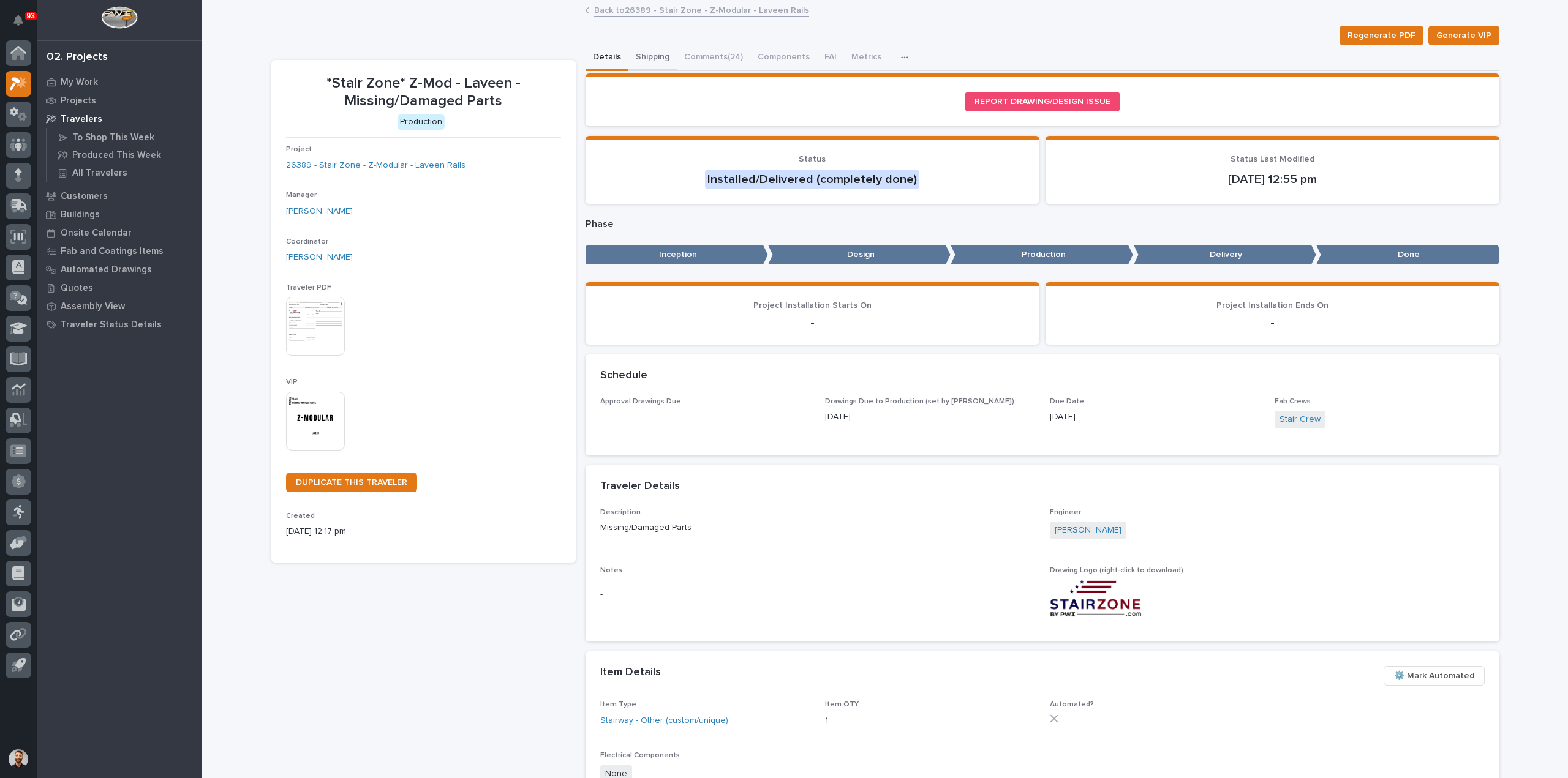
click at [644, 56] on button "Shipping" at bounding box center [653, 58] width 49 height 26
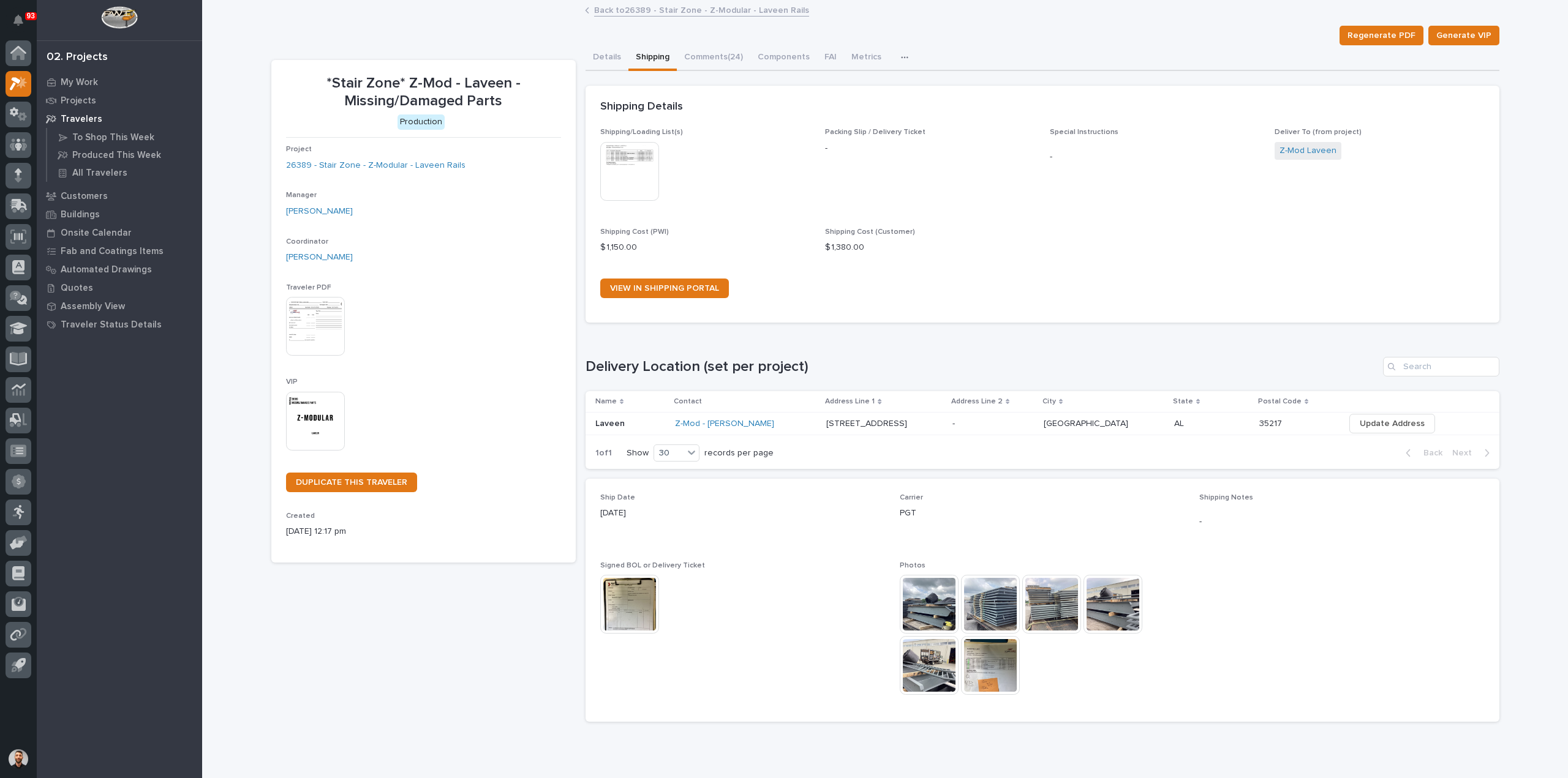
click at [625, 169] on img at bounding box center [629, 171] width 59 height 59
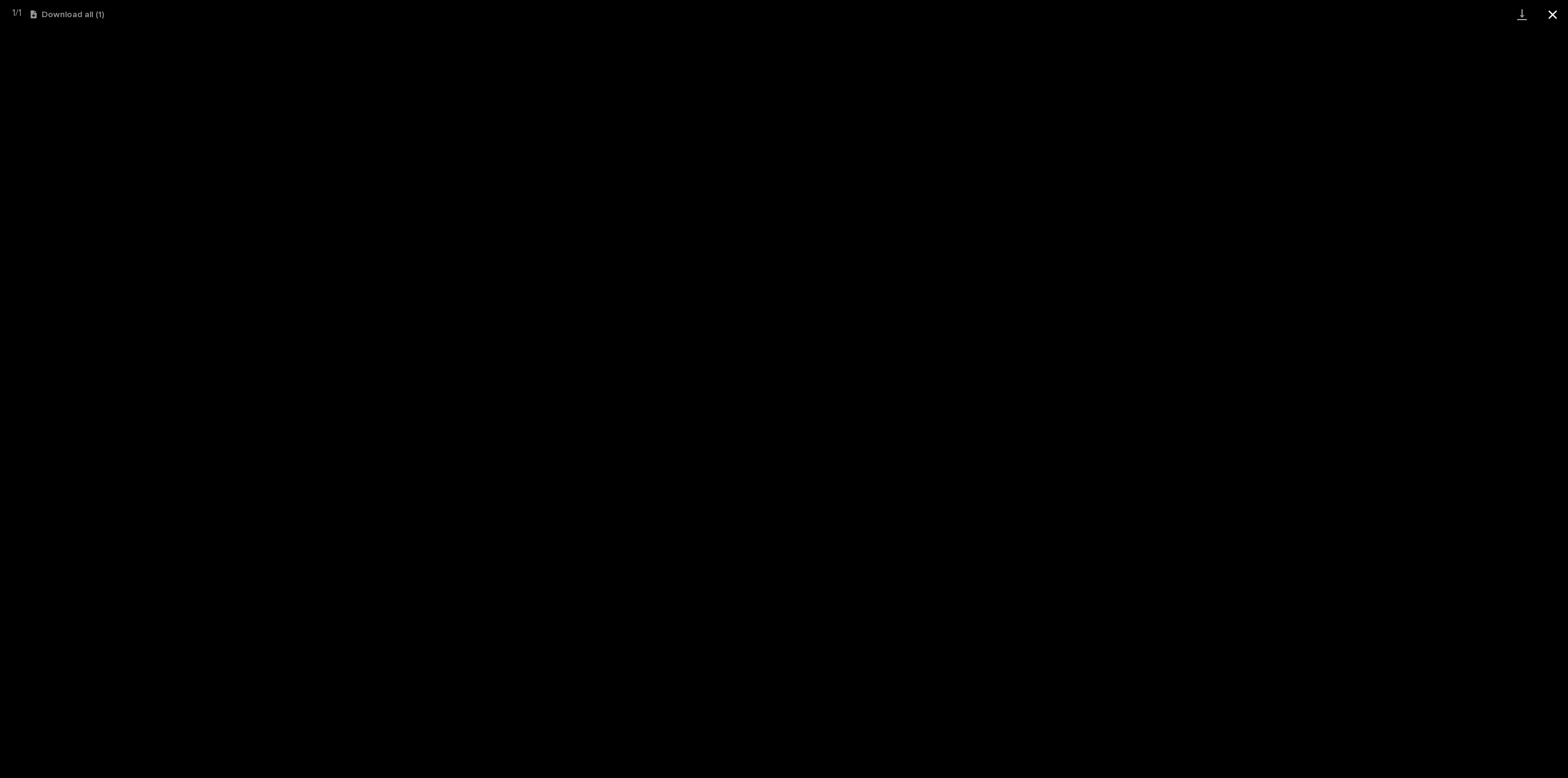
click at [1545, 16] on button "Close gallery" at bounding box center [1553, 14] width 31 height 29
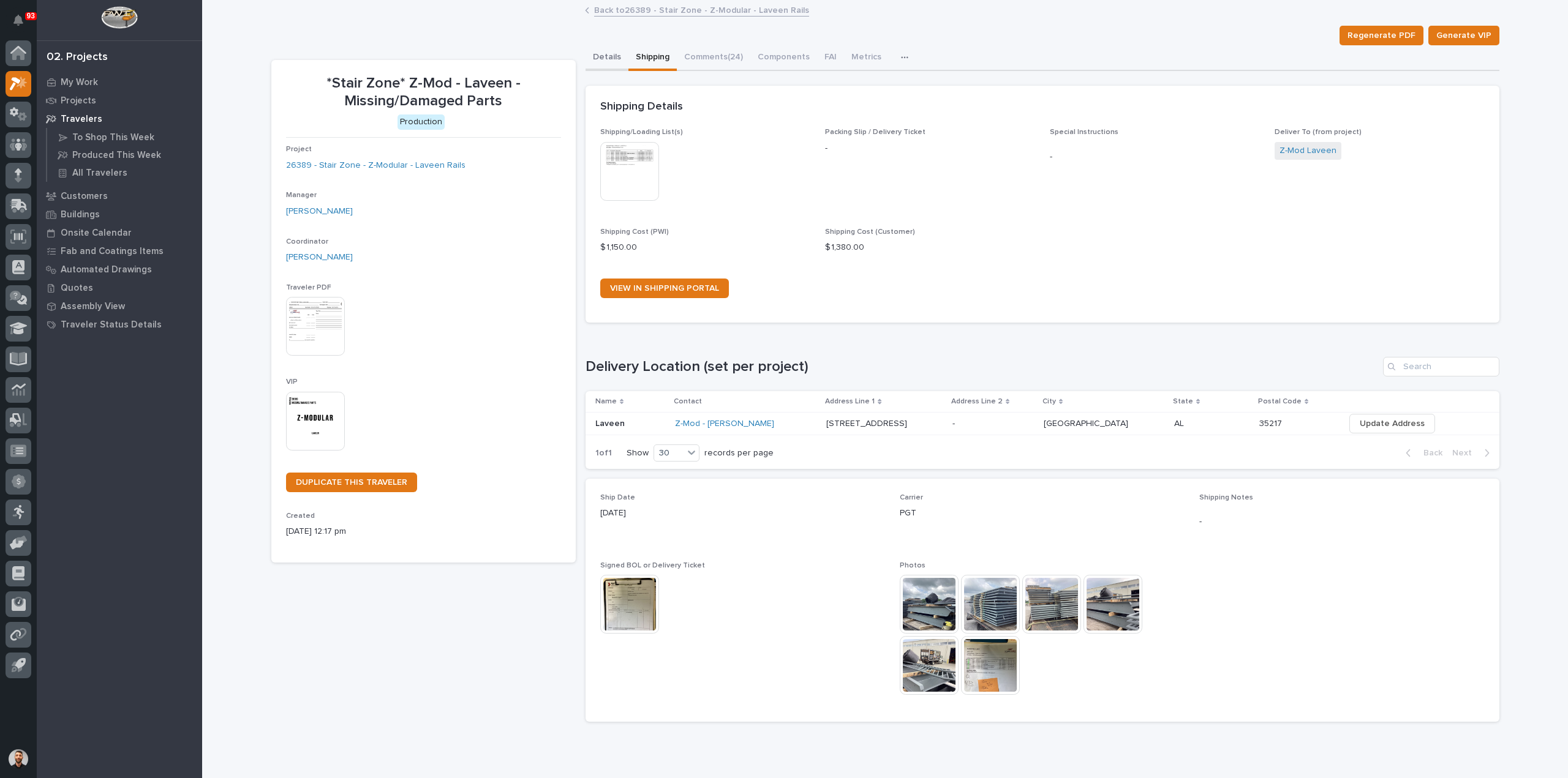
click at [595, 57] on button "Details" at bounding box center [607, 58] width 43 height 26
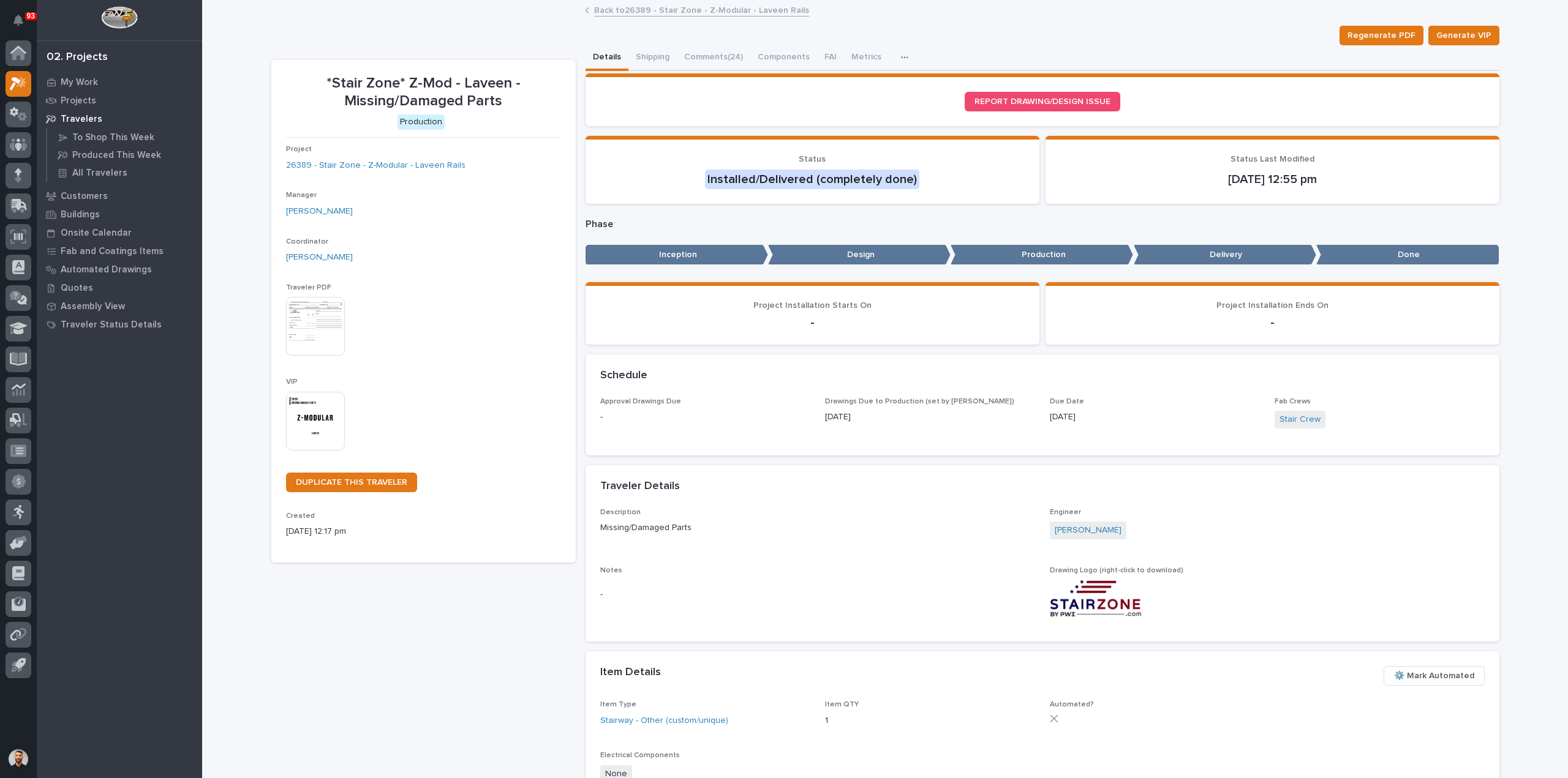
click at [497, 28] on div "Regenerate PDF Generate VIP" at bounding box center [885, 36] width 1228 height 20
